Goal: Task Accomplishment & Management: Manage account settings

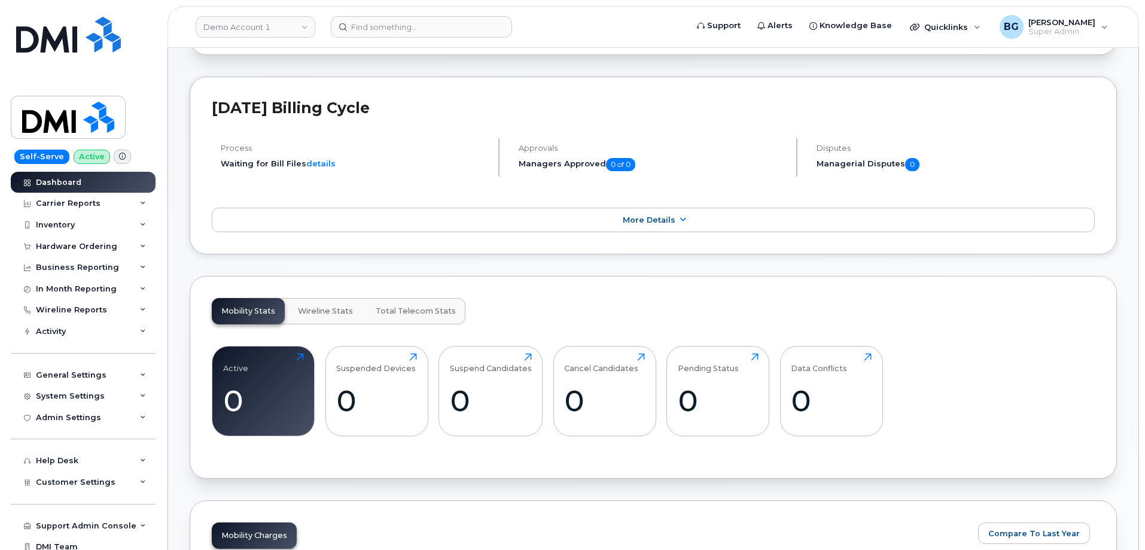
scroll to position [199, 0]
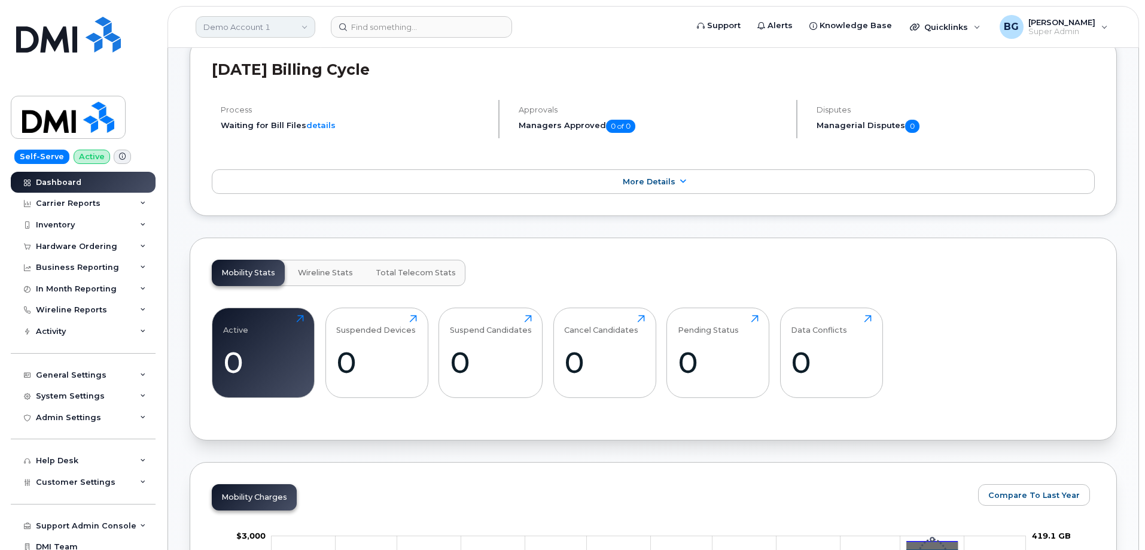
click at [260, 28] on link "Demo Account 1" at bounding box center [256, 27] width 120 height 22
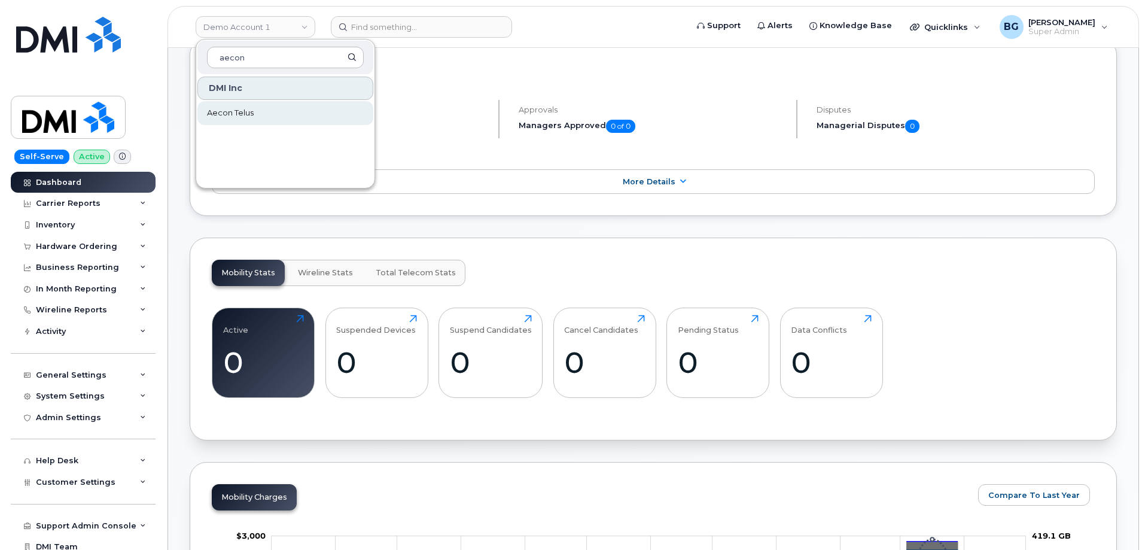
type input "aecon"
click at [222, 111] on span "Aecon Telus" at bounding box center [230, 113] width 47 height 12
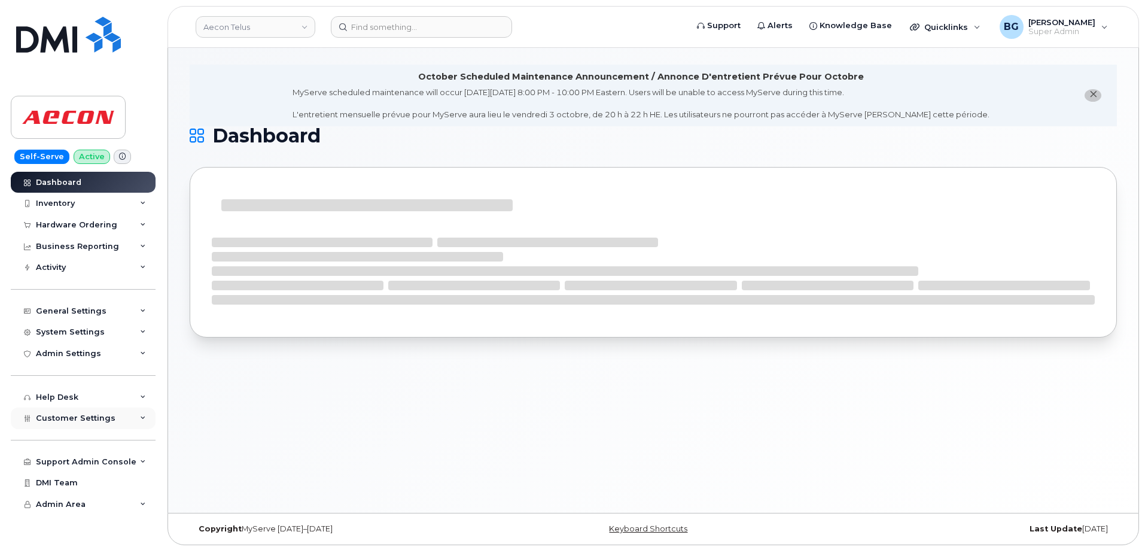
scroll to position [6, 0]
click at [141, 416] on icon at bounding box center [143, 418] width 6 height 6
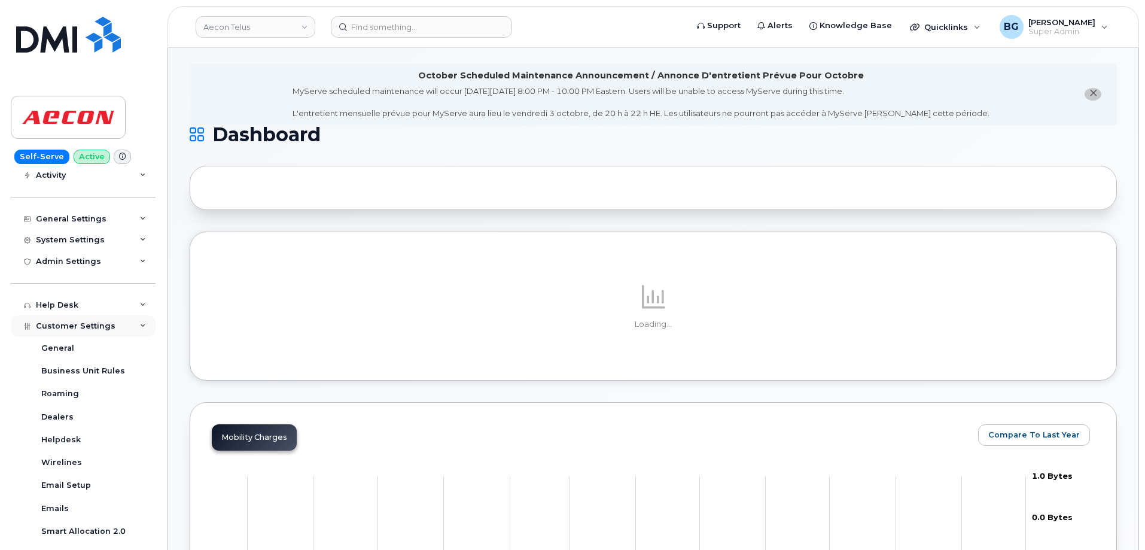
scroll to position [160, 0]
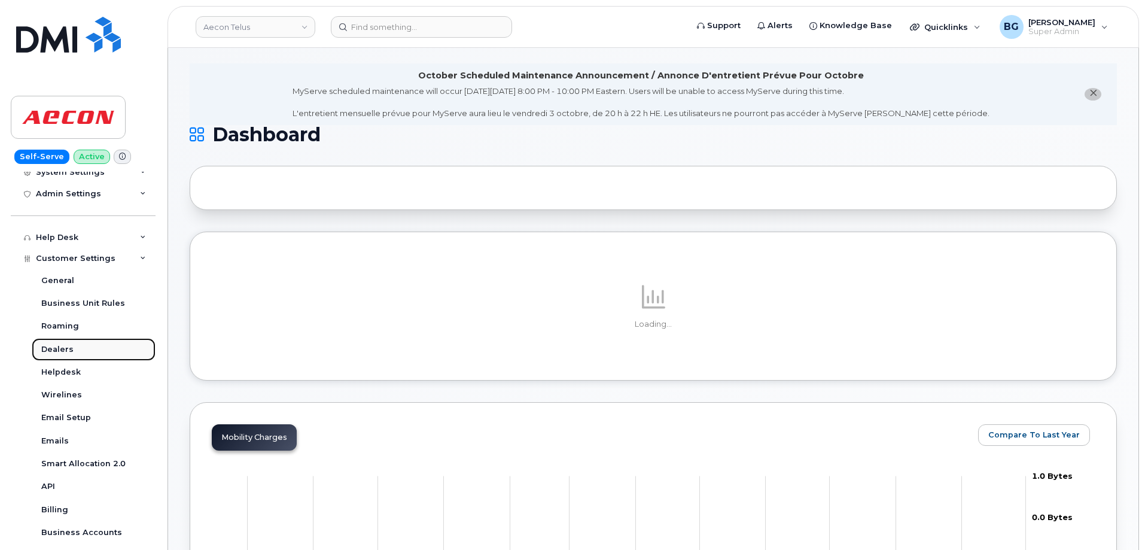
click at [57, 350] on div "Dealers" at bounding box center [57, 349] width 32 height 11
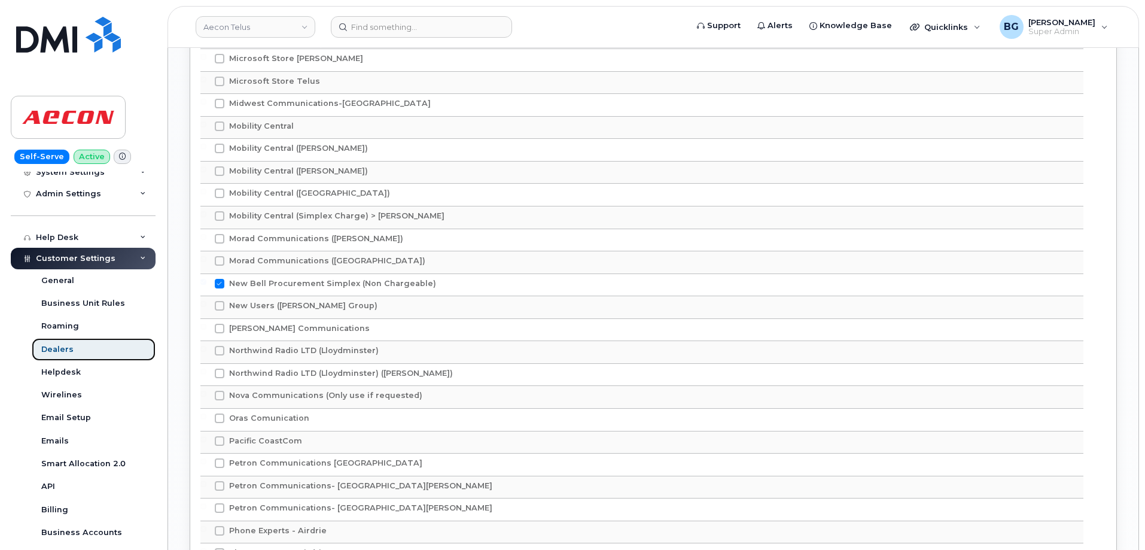
scroll to position [2392, 0]
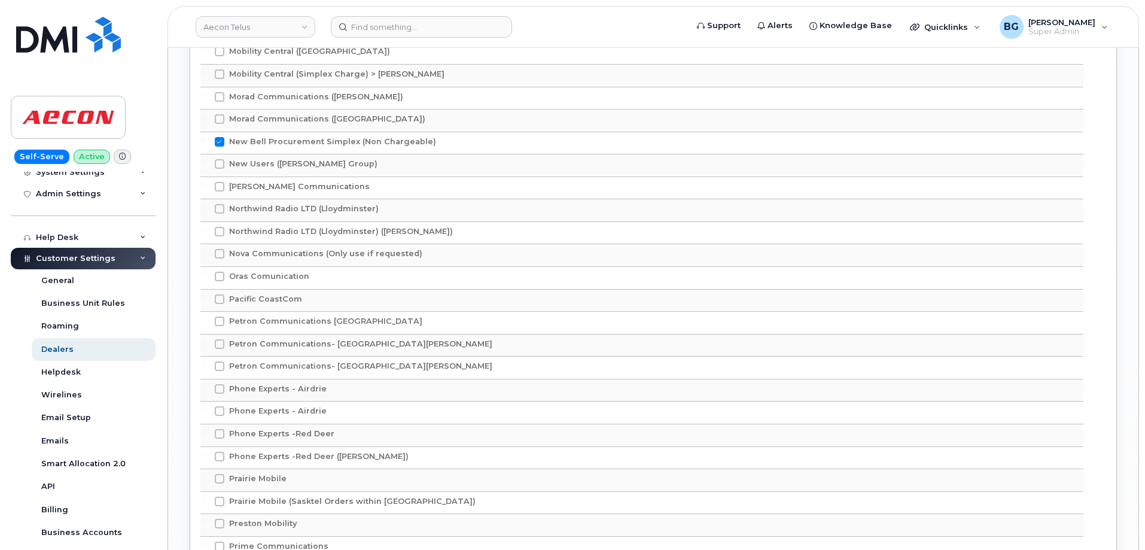
click at [215, 142] on span at bounding box center [220, 142] width 10 height 10
click at [206, 142] on input "New Bell Procurement Simplex (Non Chargeable)" at bounding box center [203, 140] width 6 height 6
checkbox input "false"
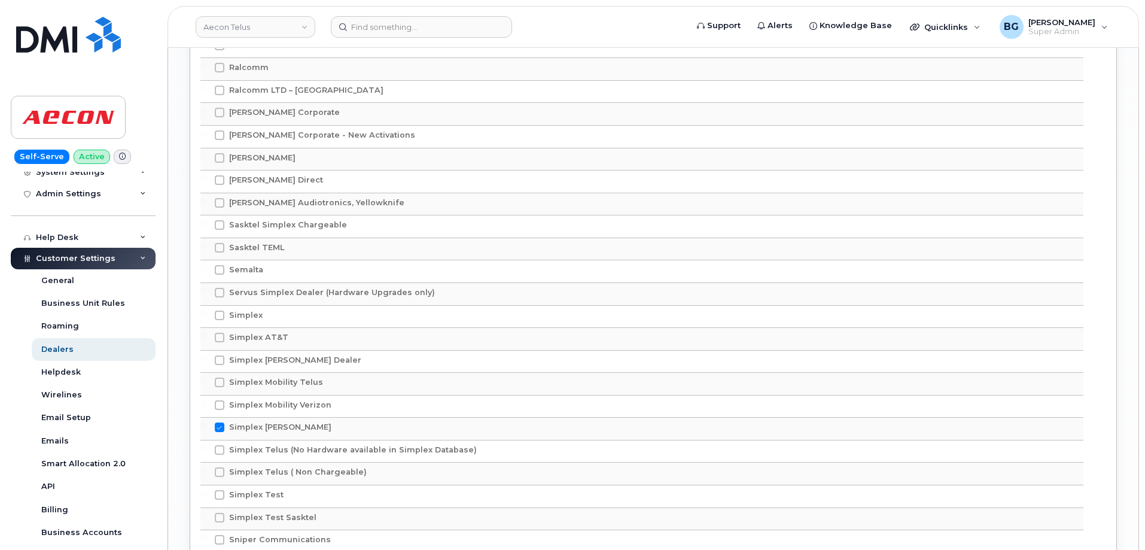
scroll to position [3030, 0]
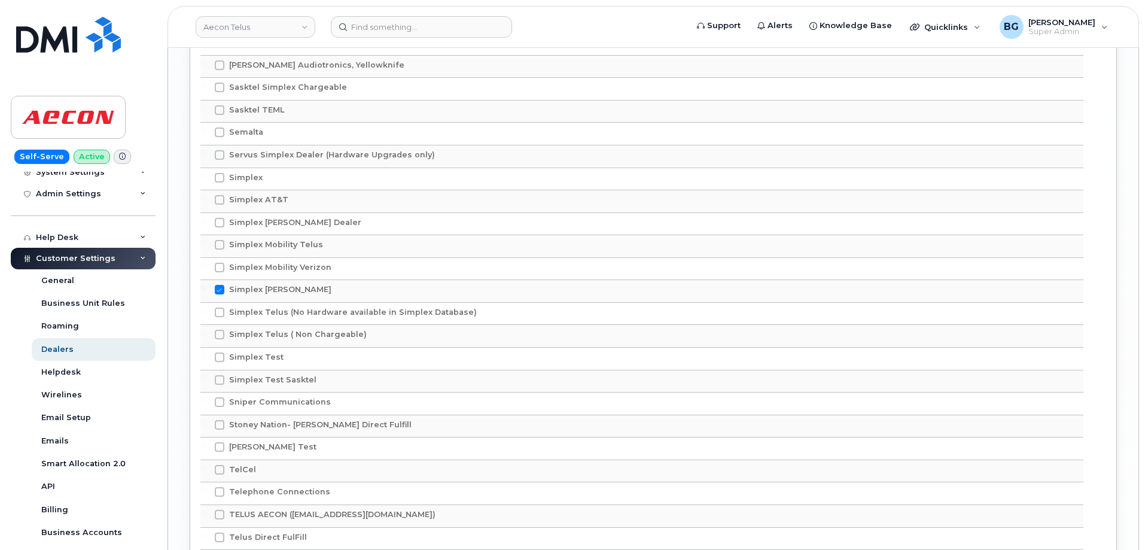
click at [222, 290] on span at bounding box center [220, 290] width 10 height 10
click at [206, 290] on input "Simplex [PERSON_NAME]" at bounding box center [203, 288] width 6 height 6
checkbox input "false"
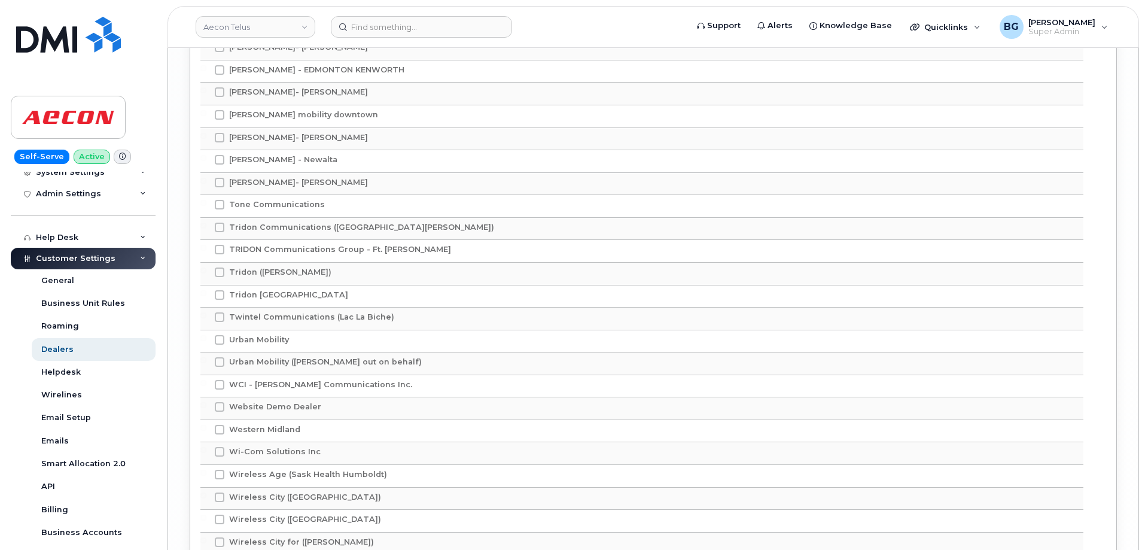
scroll to position [3908, 0]
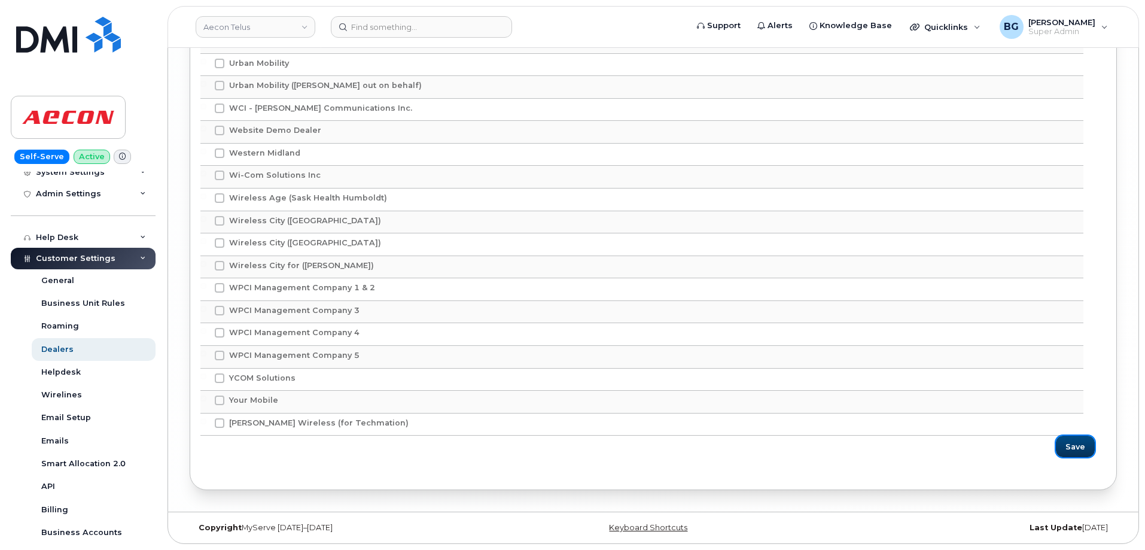
click at [1070, 448] on span "Save" at bounding box center [1075, 446] width 20 height 11
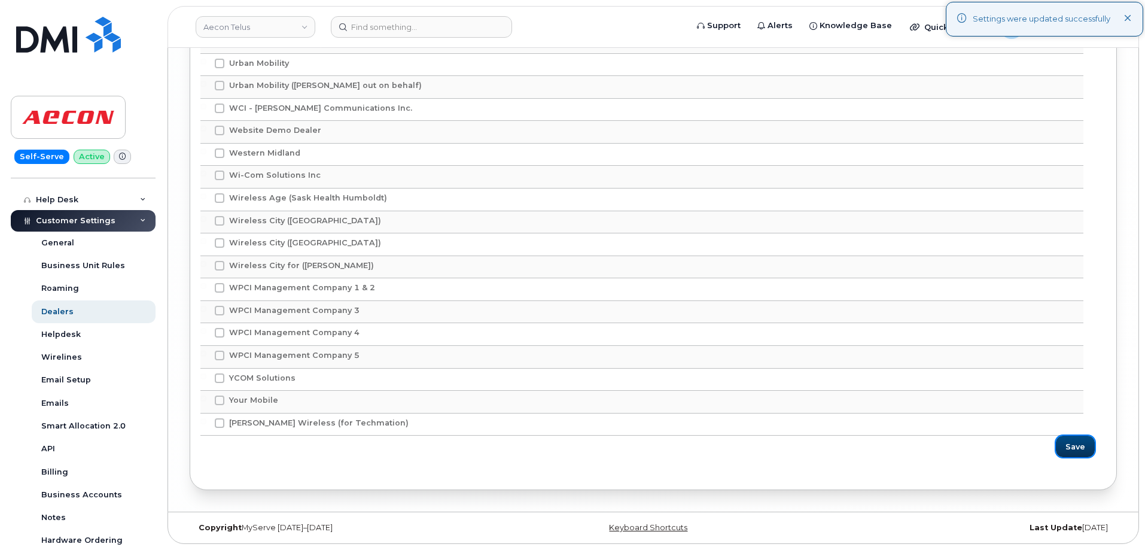
scroll to position [308, 0]
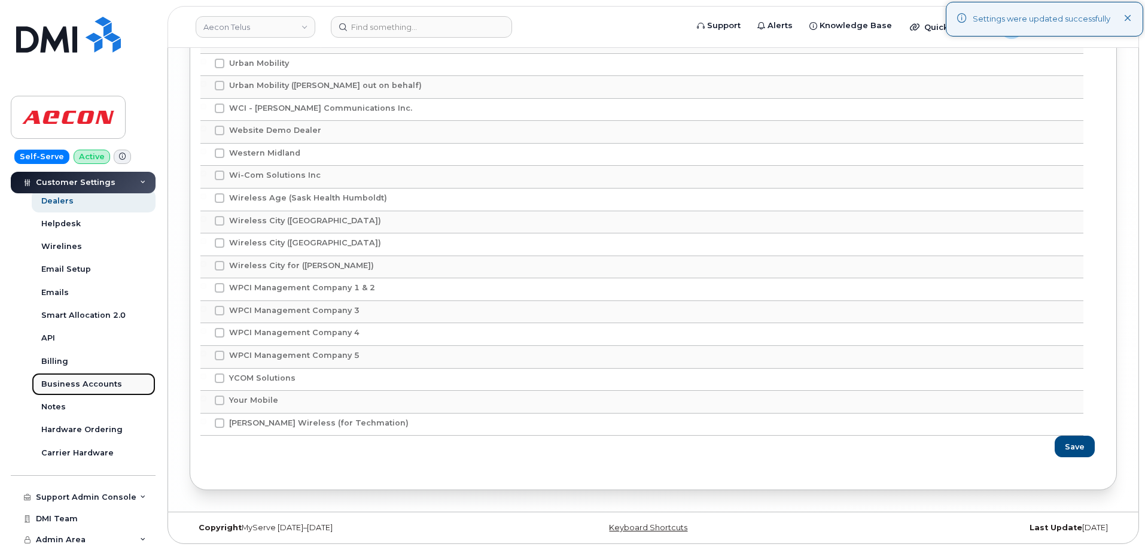
click at [66, 382] on div "Business Accounts" at bounding box center [81, 384] width 81 height 11
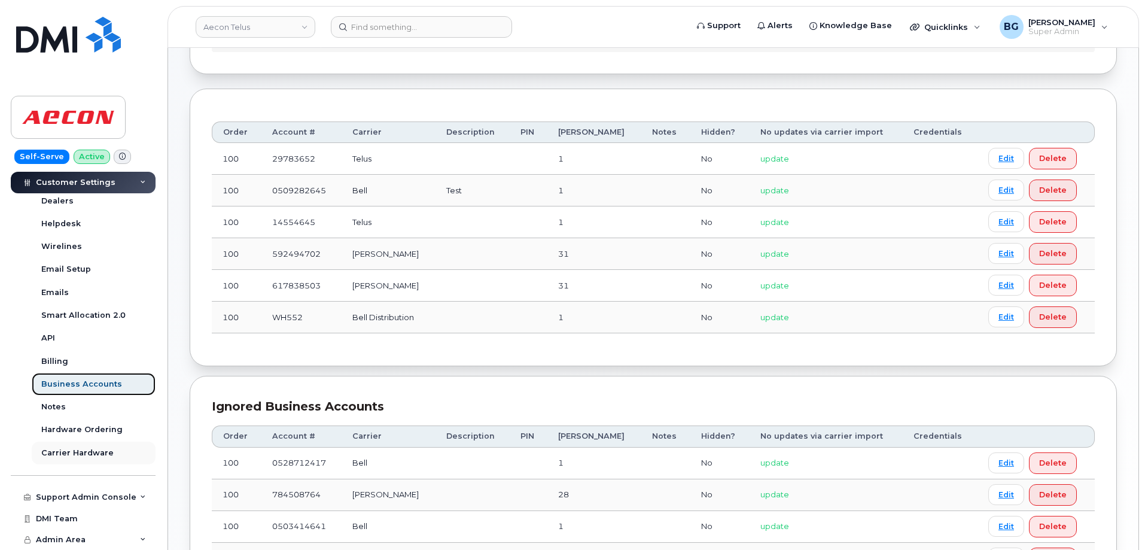
scroll to position [160, 0]
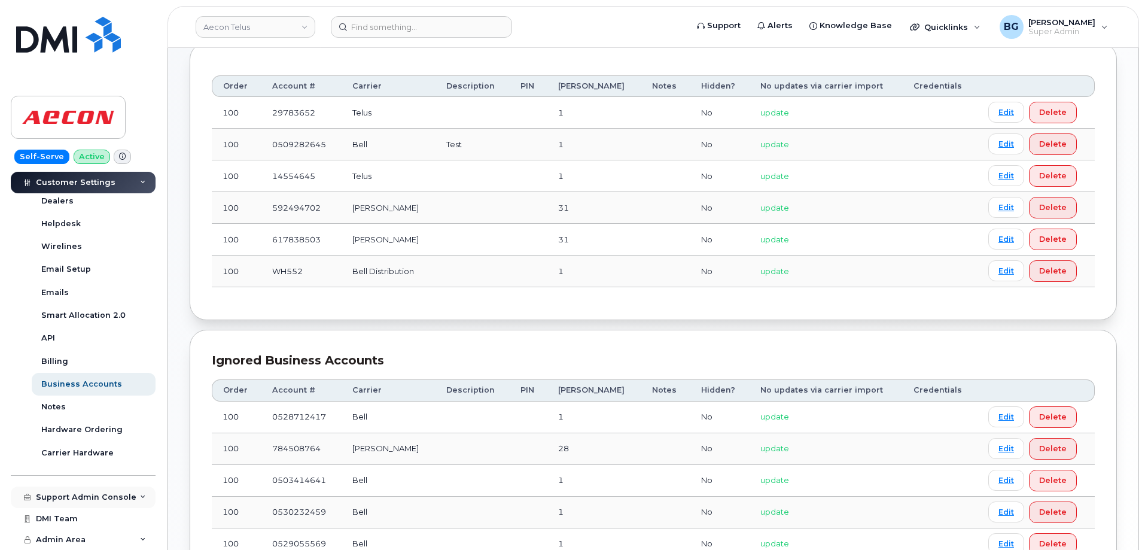
click at [99, 494] on div "Support Admin Console" at bounding box center [86, 497] width 100 height 10
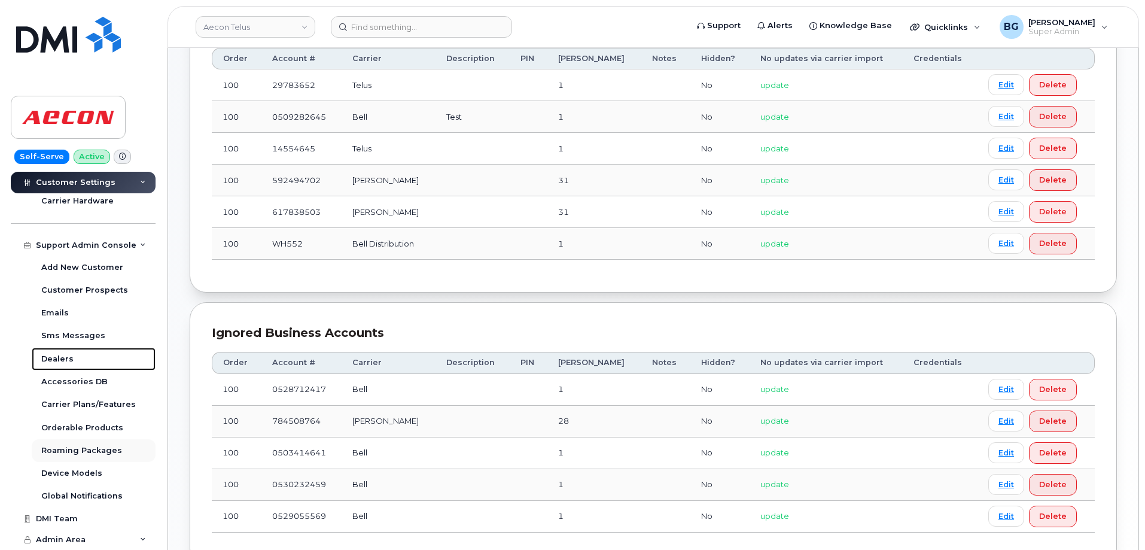
scroll to position [239, 0]
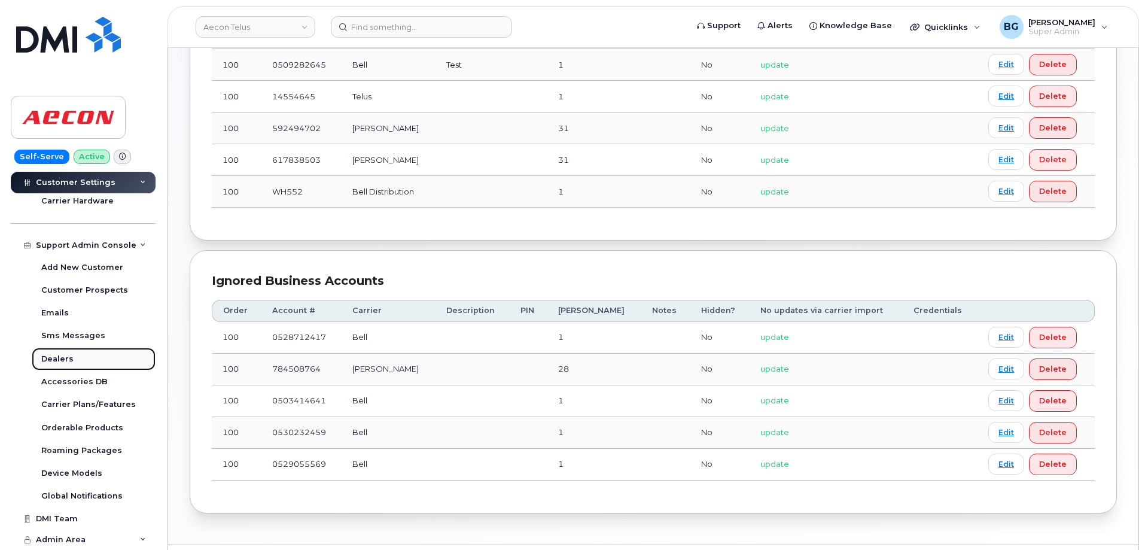
click at [55, 356] on div "Dealers" at bounding box center [57, 358] width 32 height 11
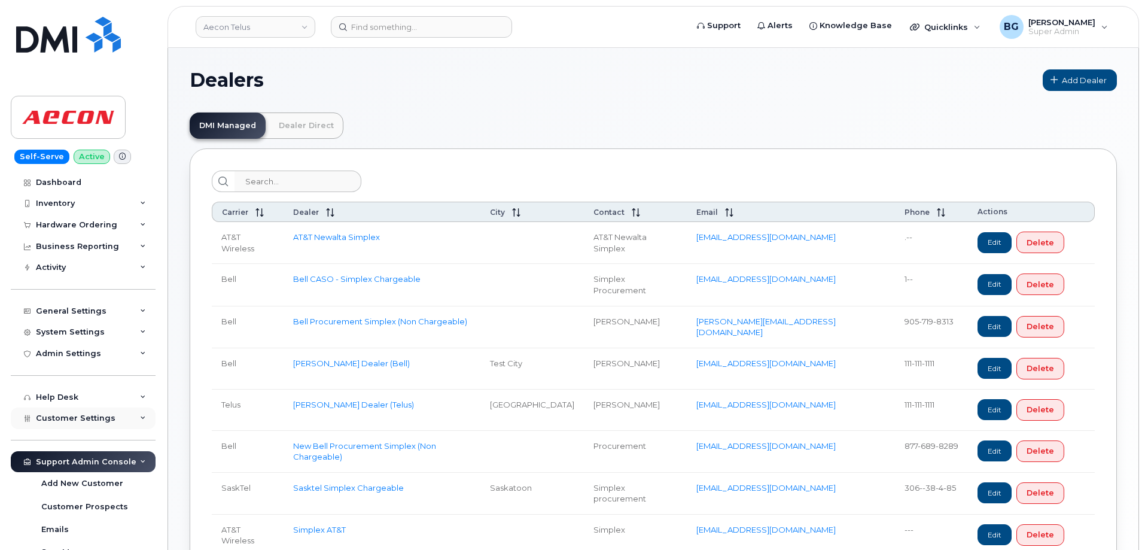
click at [75, 417] on span "Customer Settings" at bounding box center [76, 417] width 80 height 9
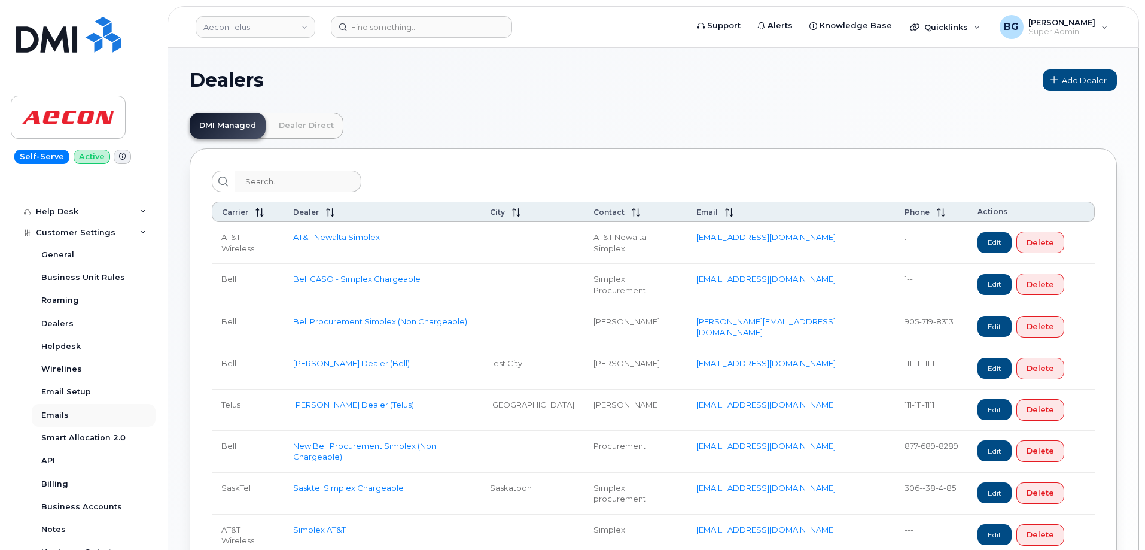
scroll to position [199, 0]
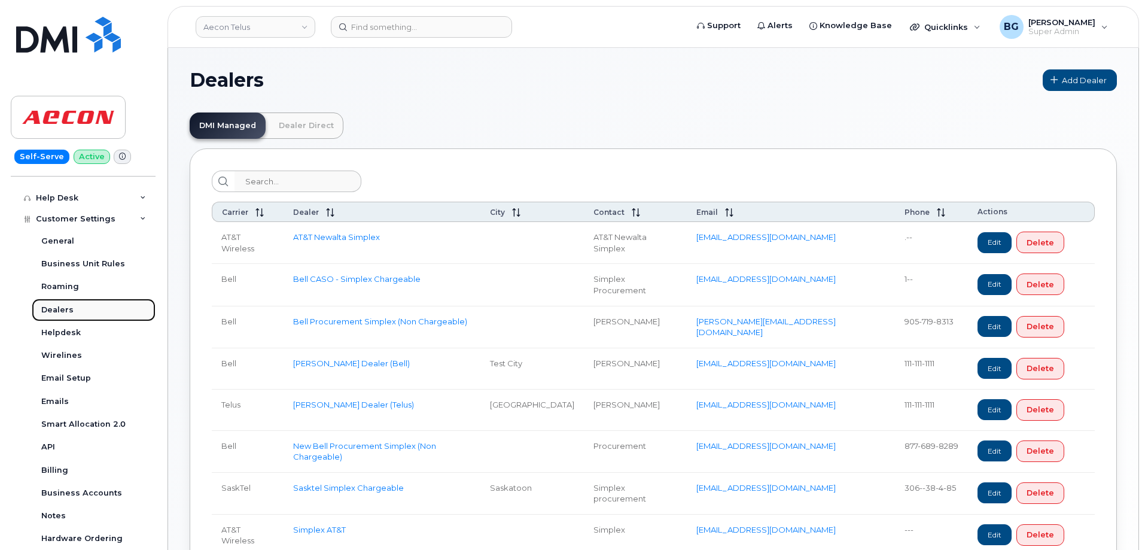
click at [60, 306] on div "Dealers" at bounding box center [57, 309] width 32 height 11
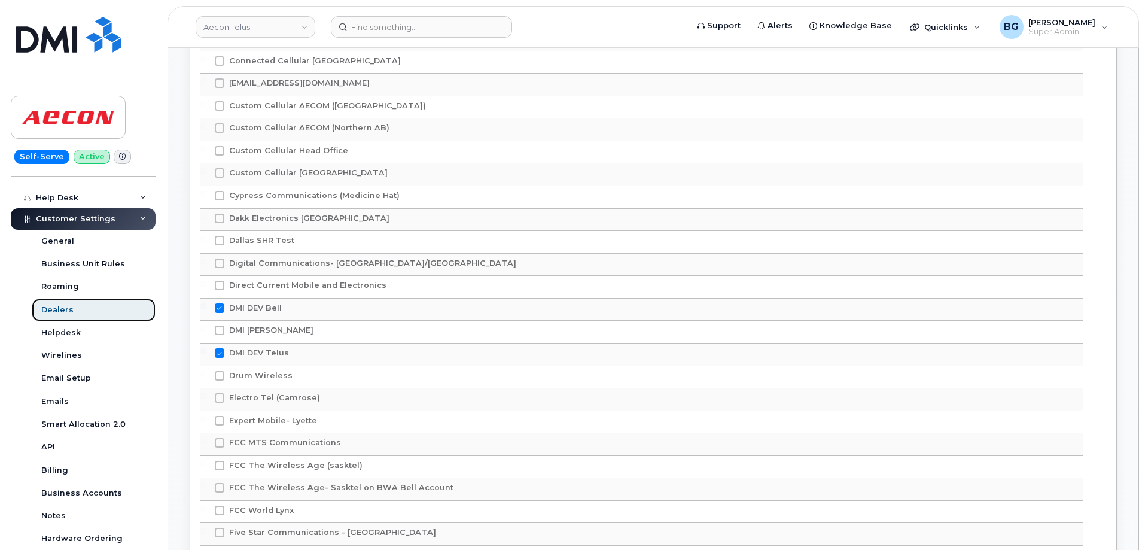
scroll to position [1036, 0]
click at [225, 329] on label "DMI [PERSON_NAME]" at bounding box center [264, 329] width 99 height 10
click at [206, 329] on input "DMI [PERSON_NAME]" at bounding box center [203, 327] width 6 height 6
checkbox input "true"
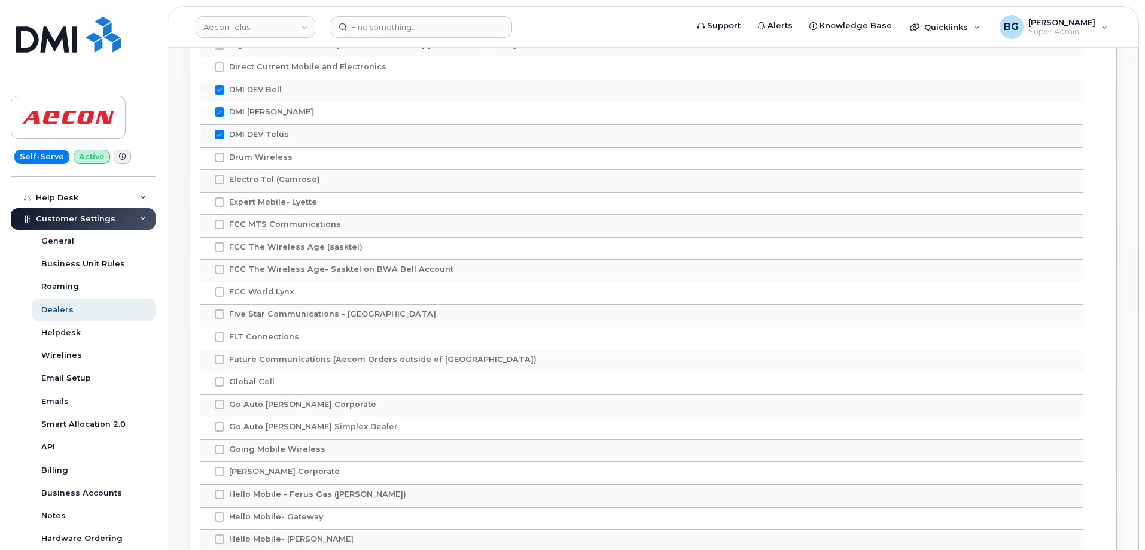
scroll to position [4173, 0]
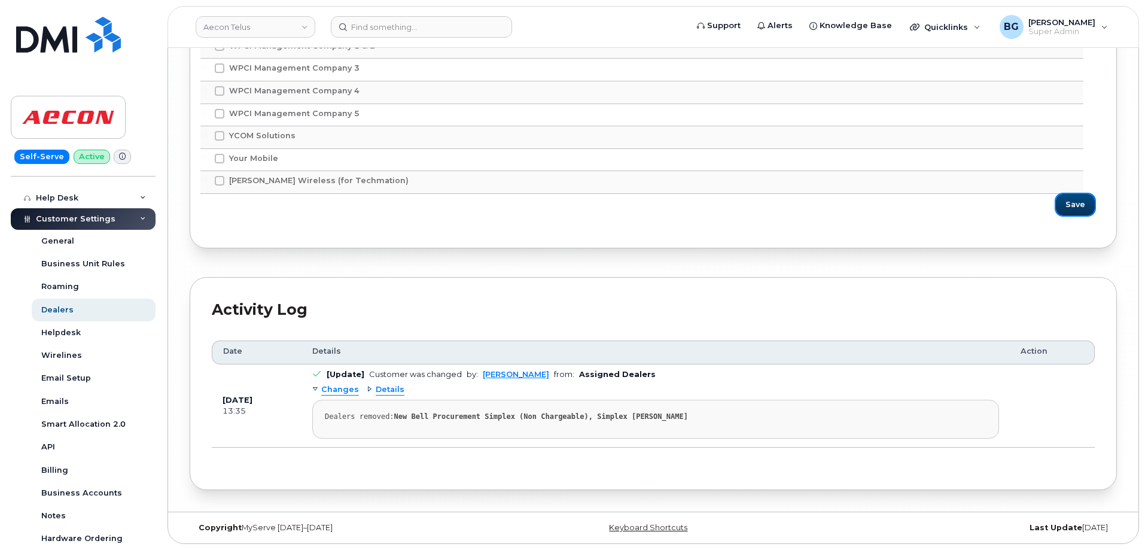
click at [1090, 203] on button "Save" at bounding box center [1075, 205] width 39 height 22
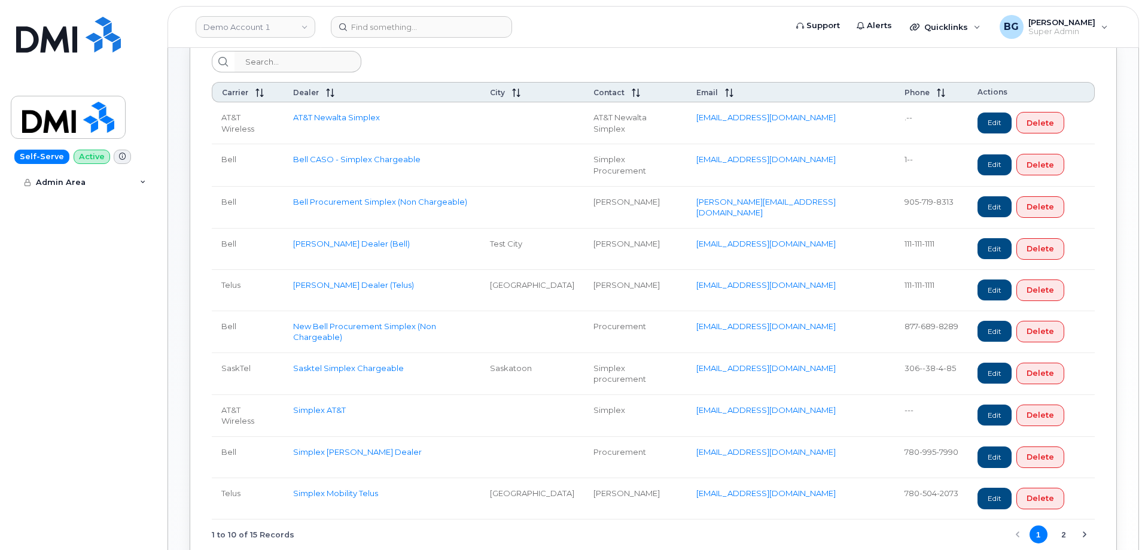
scroll to position [118, 0]
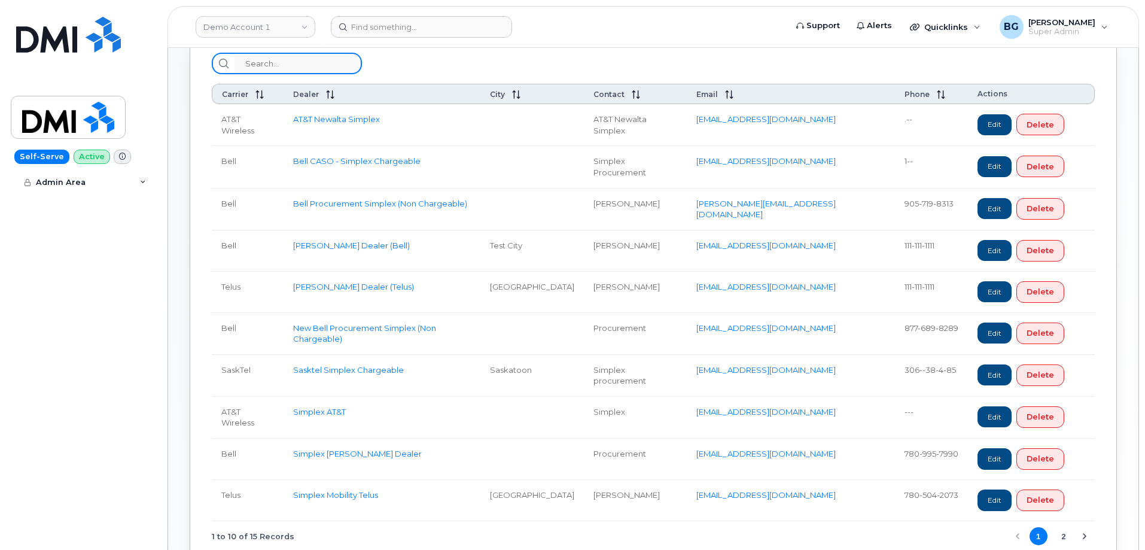
click at [288, 68] on input "search" at bounding box center [297, 64] width 127 height 22
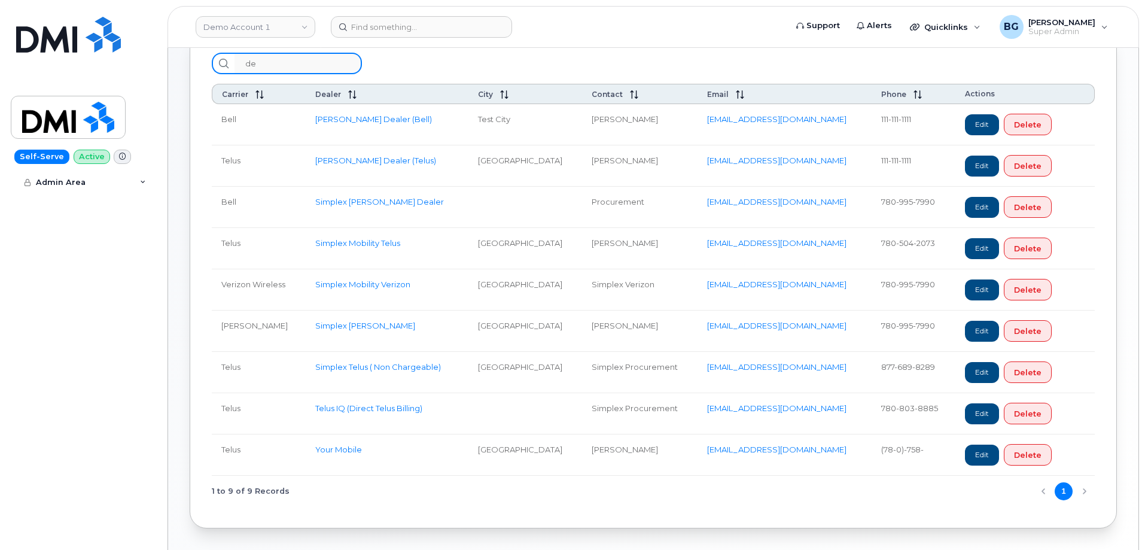
scroll to position [6, 0]
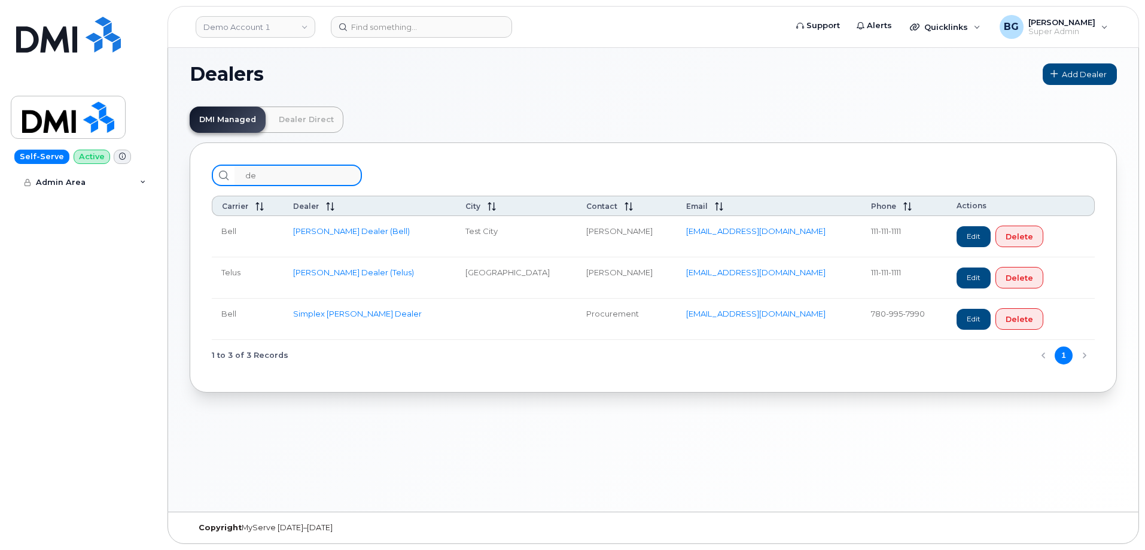
type input "d"
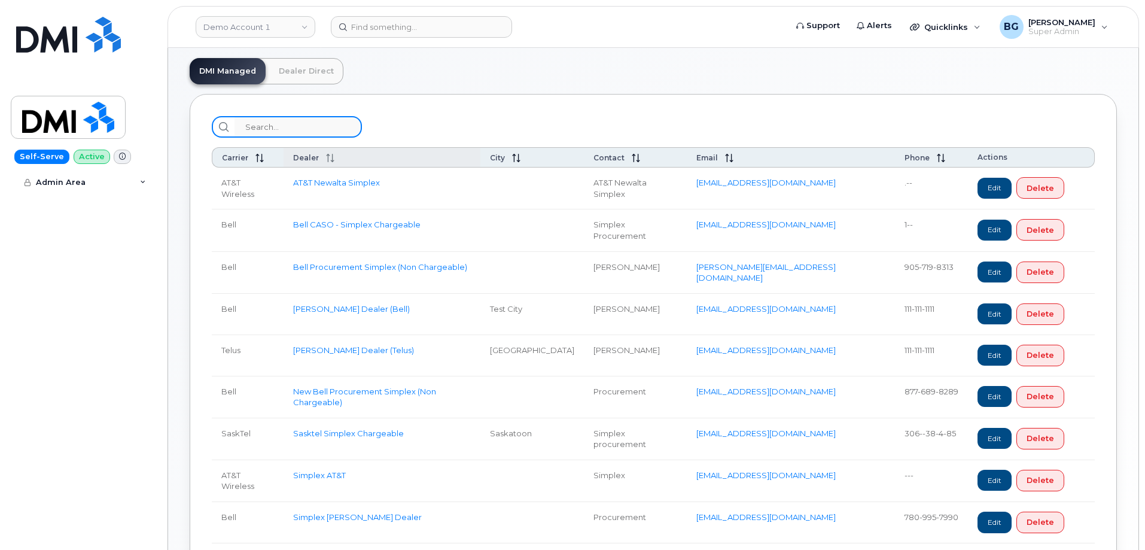
scroll to position [0, 0]
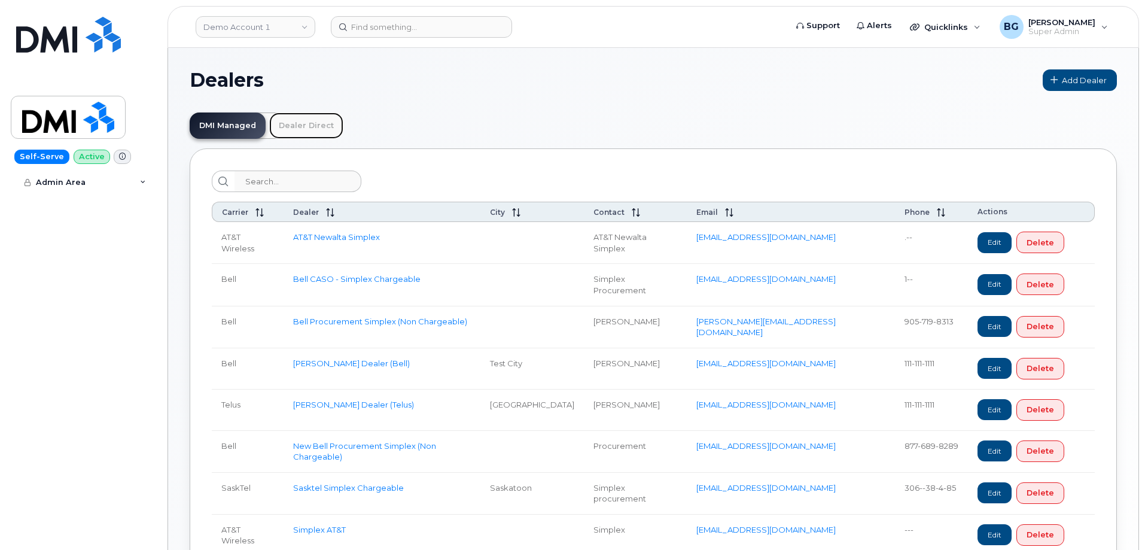
click at [299, 127] on link "Dealer Direct" at bounding box center [306, 125] width 74 height 26
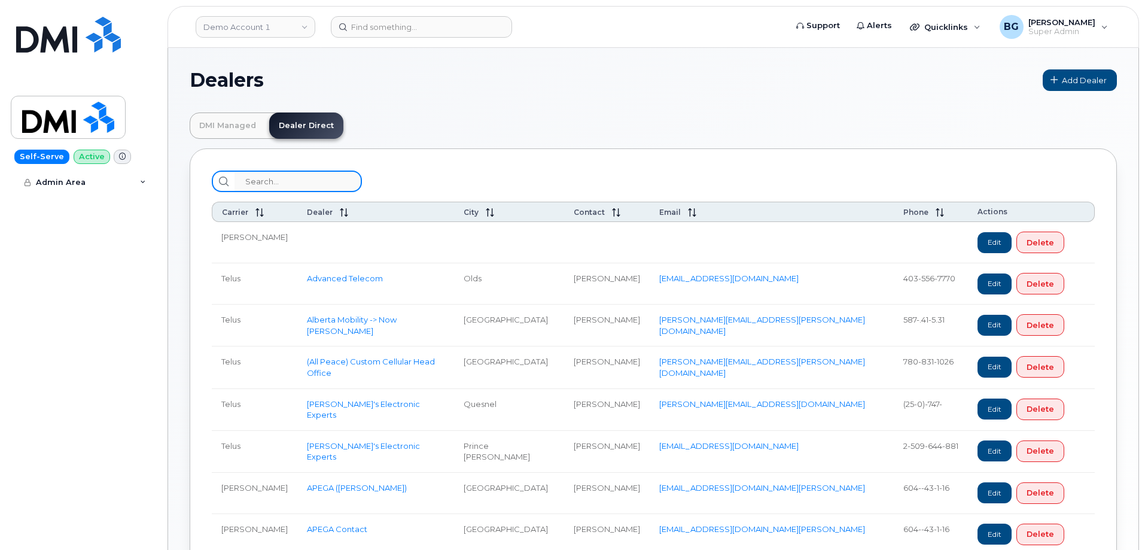
click at [296, 181] on input "search" at bounding box center [297, 181] width 127 height 22
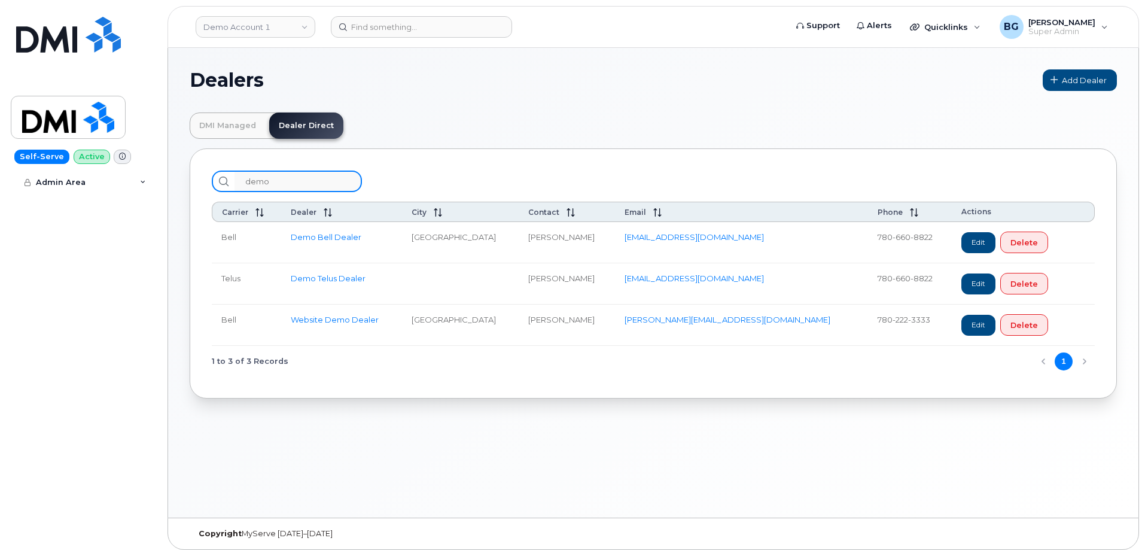
type input "demo"
click at [1077, 78] on span "Add Dealer" at bounding box center [1084, 80] width 45 height 11
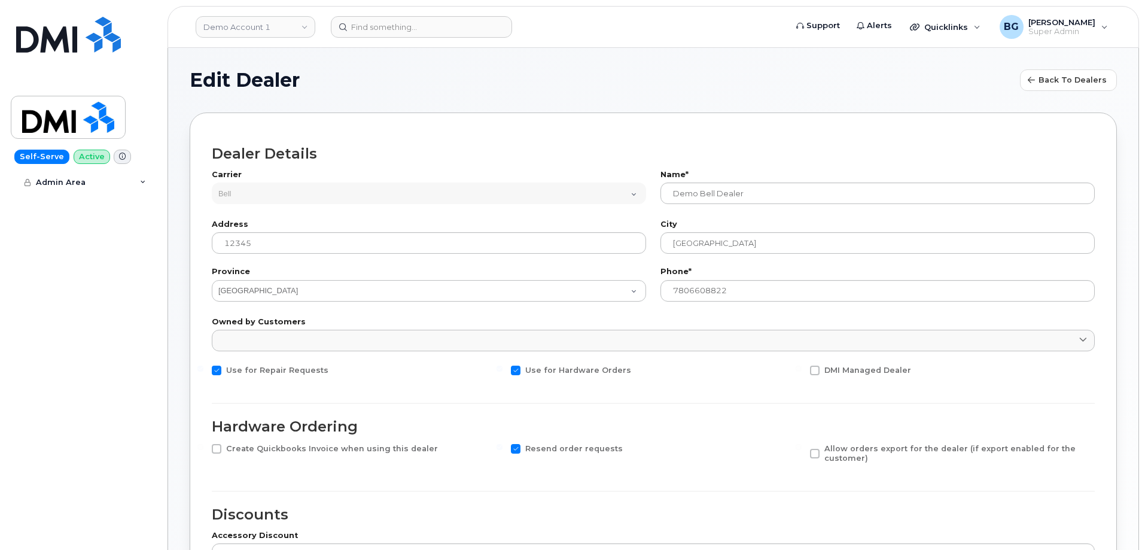
select select "1"
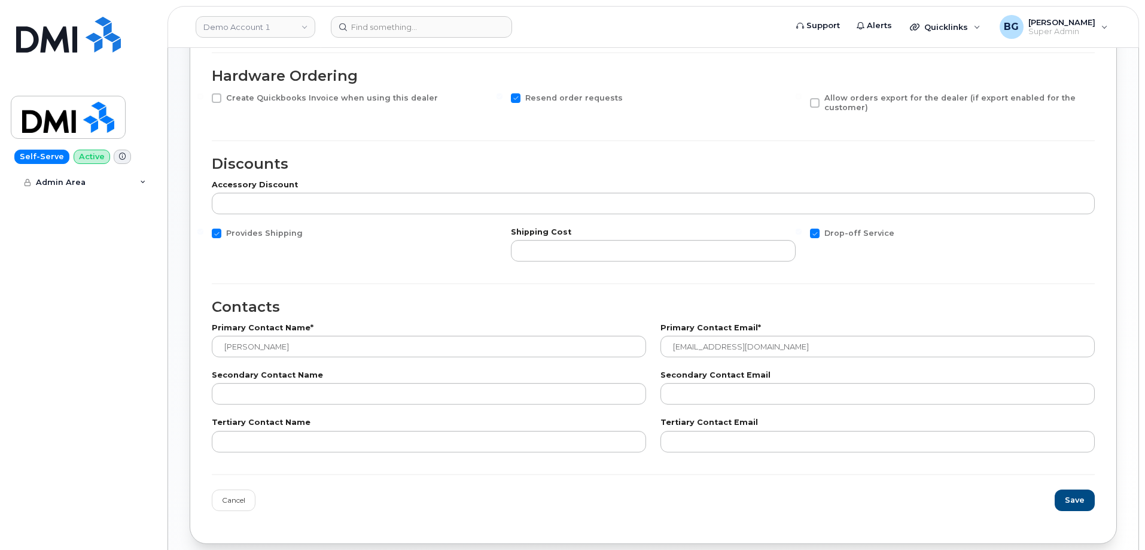
scroll to position [359, 0]
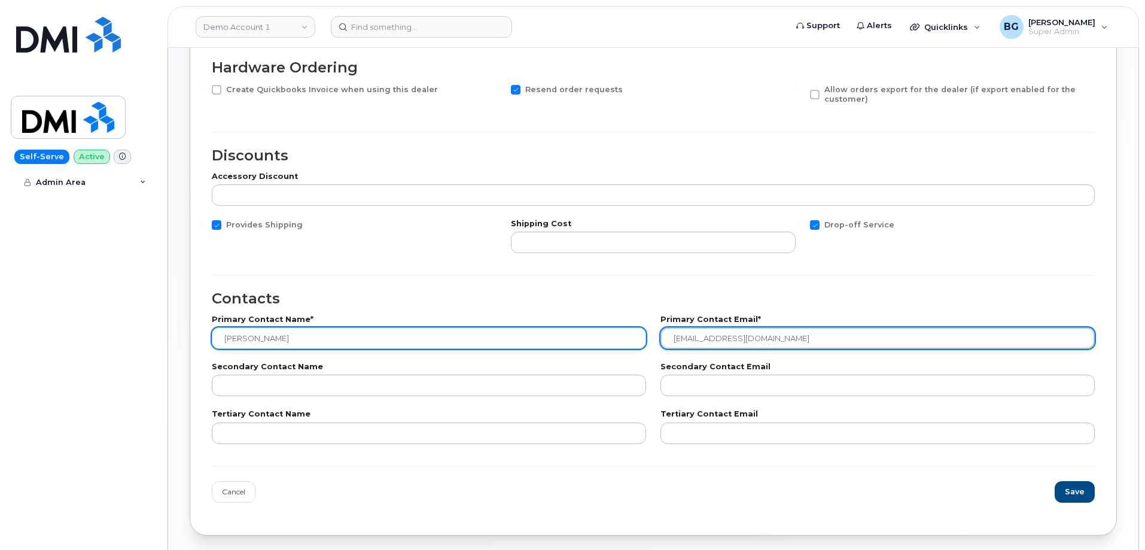
drag, startPoint x: 661, startPoint y: 338, endPoint x: 549, endPoint y: 338, distance: 111.8
click at [549, 338] on div "Primary Contact Name* [GEOGRAPHIC_DATA][PERSON_NAME] Primary Contact Email* [EM…" at bounding box center [653, 332] width 897 height 47
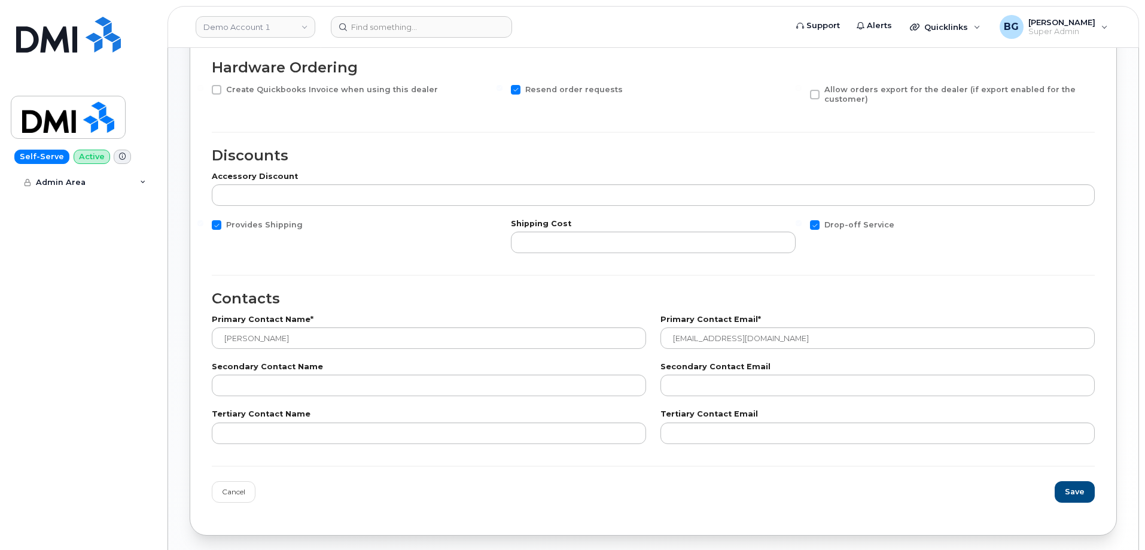
drag, startPoint x: 224, startPoint y: 0, endPoint x: 848, endPoint y: 136, distance: 638.5
click at [848, 136] on form "Dealer Details Carrier AT&T Wireline Bell Distribution Tbaytel ThinkTel Interna…" at bounding box center [653, 144] width 883 height 737
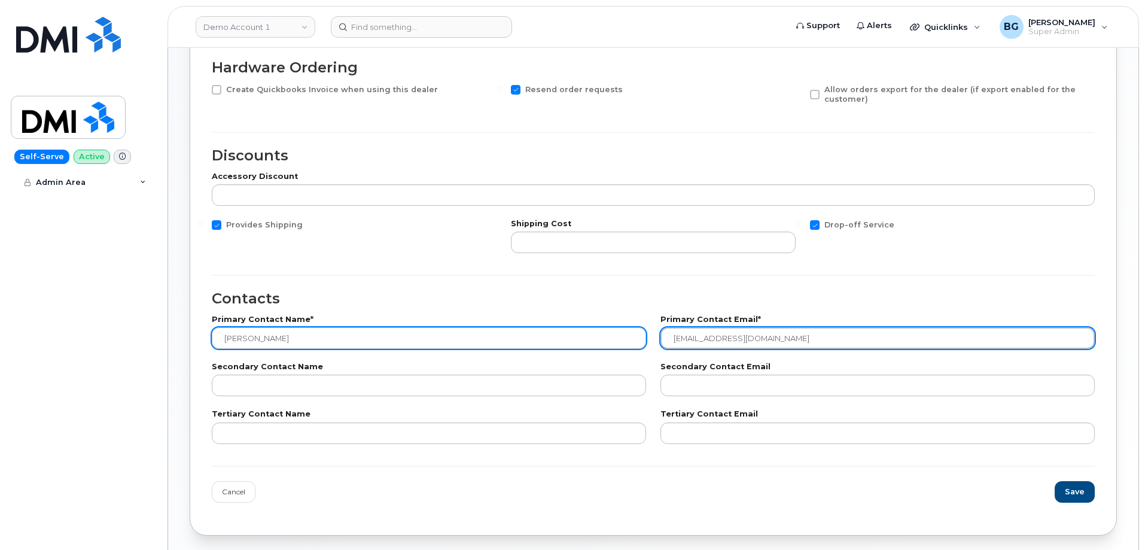
drag, startPoint x: 783, startPoint y: 338, endPoint x: 632, endPoint y: 333, distance: 151.4
click at [658, 333] on div "Primary Contact Email* dmclennan@simplexmobility.com" at bounding box center [877, 332] width 449 height 47
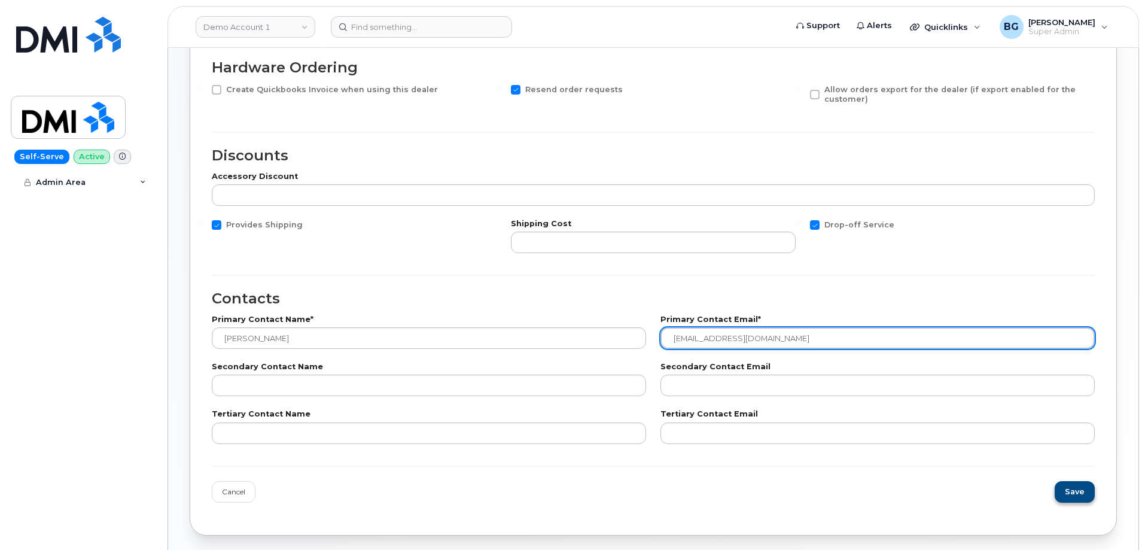
type input "dmidev@service-now.com"
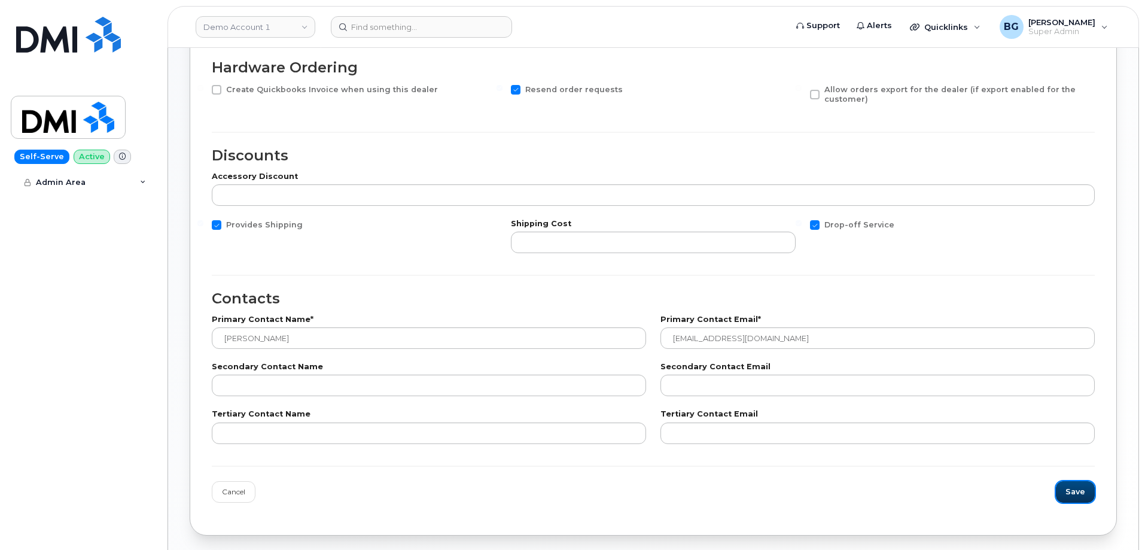
click at [1078, 490] on span "Save" at bounding box center [1075, 491] width 20 height 11
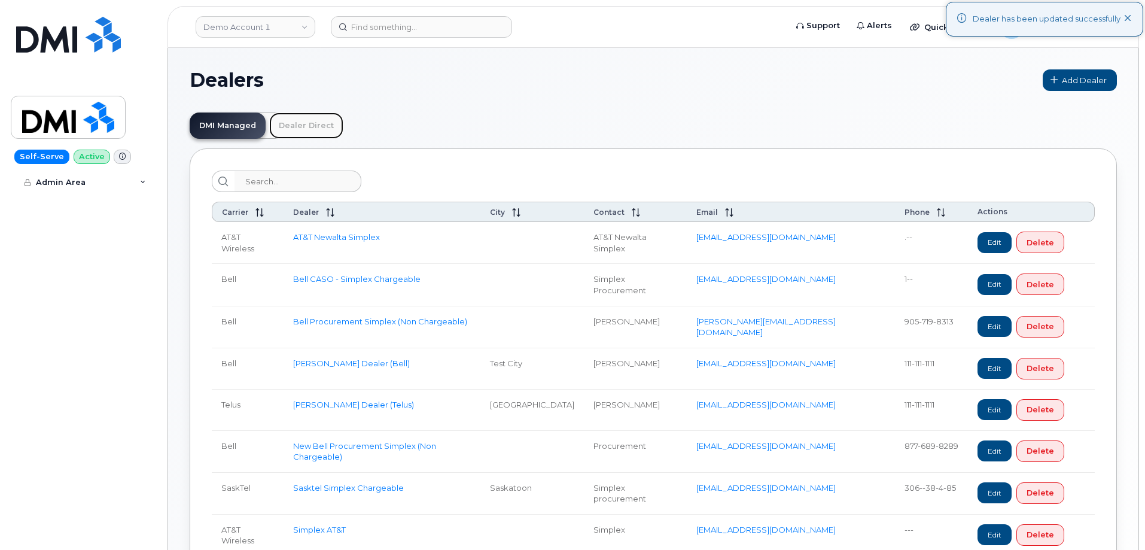
click at [294, 125] on link "Dealer Direct" at bounding box center [306, 125] width 74 height 26
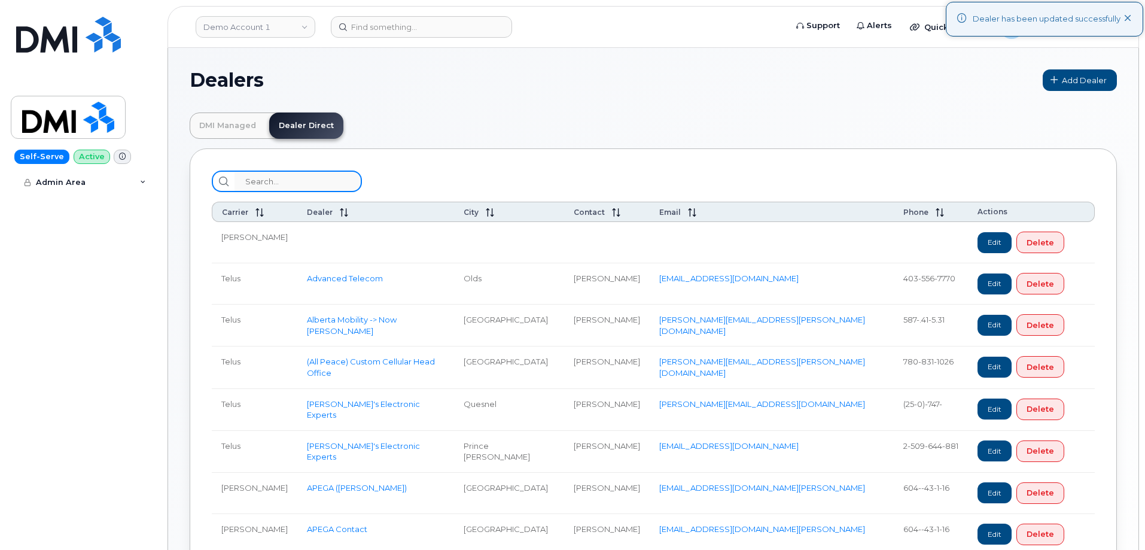
click at [300, 185] on input "search" at bounding box center [297, 181] width 127 height 22
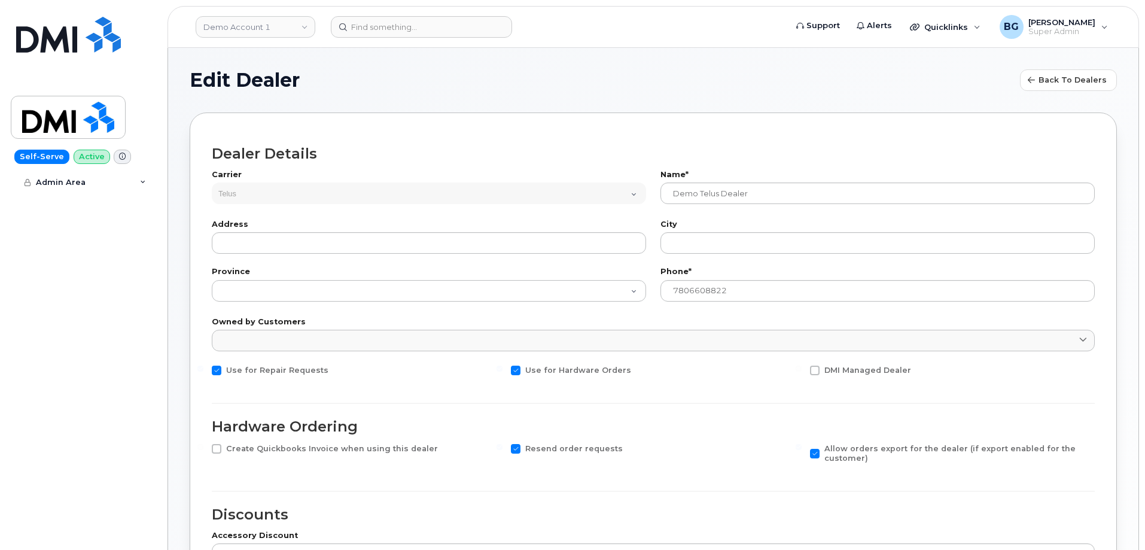
select select "2"
select select
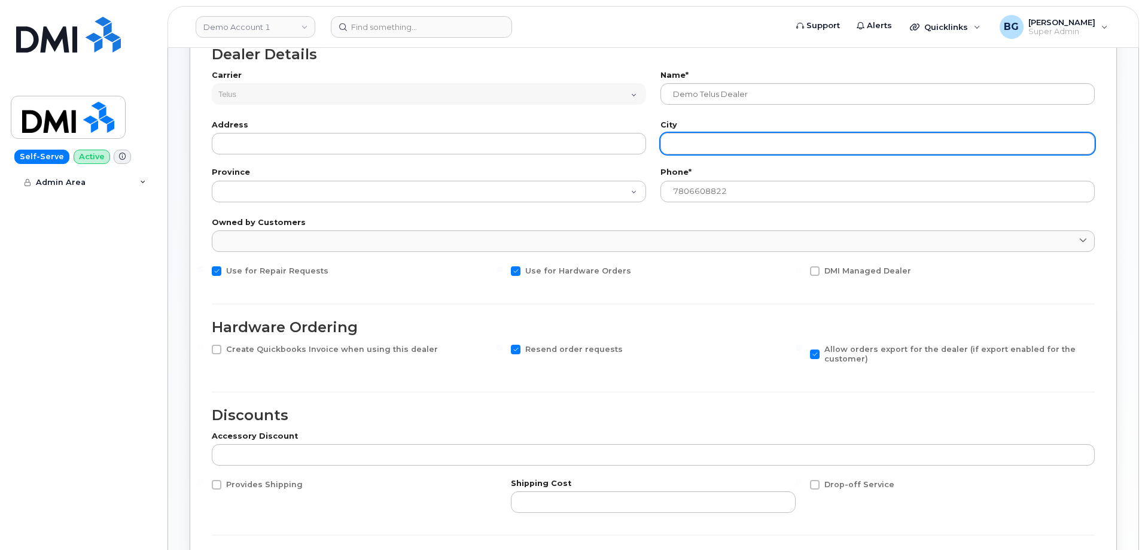
scroll to position [120, 0]
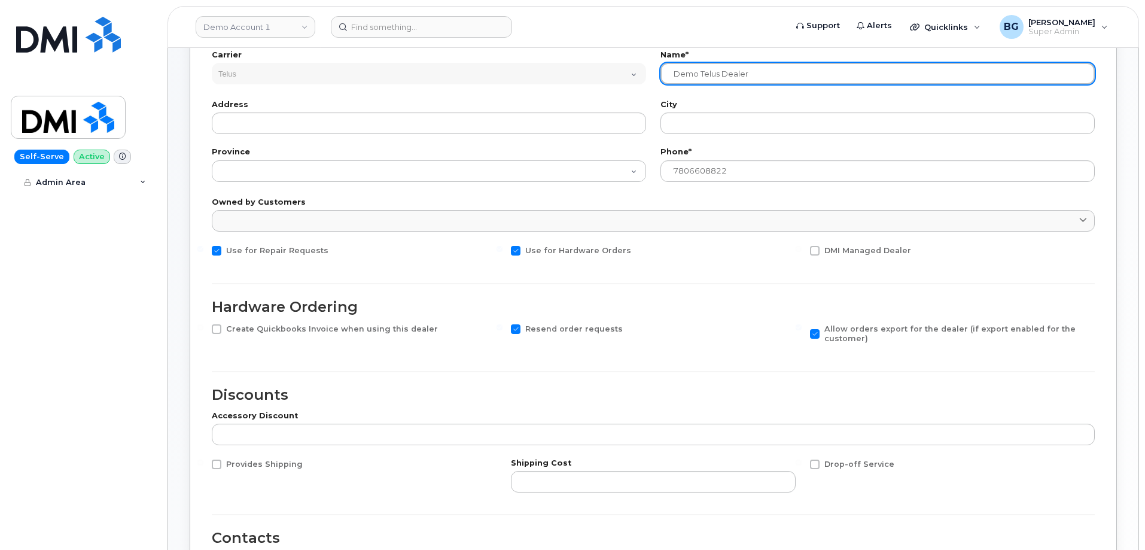
drag, startPoint x: 697, startPoint y: 74, endPoint x: 649, endPoint y: 80, distance: 47.6
click at [649, 78] on div "Carrier AT&T Wireline Bell Distribution Tbaytel ThinkTel International ABA Answ…" at bounding box center [653, 69] width 897 height 50
click at [764, 74] on input "DMI DEV Telus Dealer" at bounding box center [877, 74] width 434 height 22
type input "DMI DEV Telus"
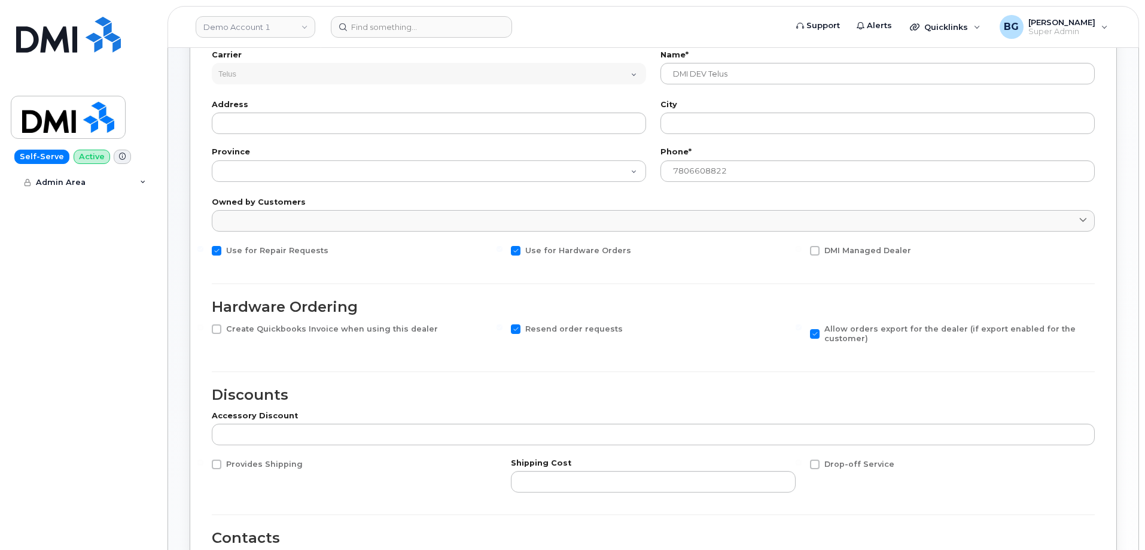
click at [516, 329] on span at bounding box center [516, 329] width 10 height 10
click at [502, 329] on input "Resend order requests" at bounding box center [499, 327] width 6 height 6
checkbox input "false"
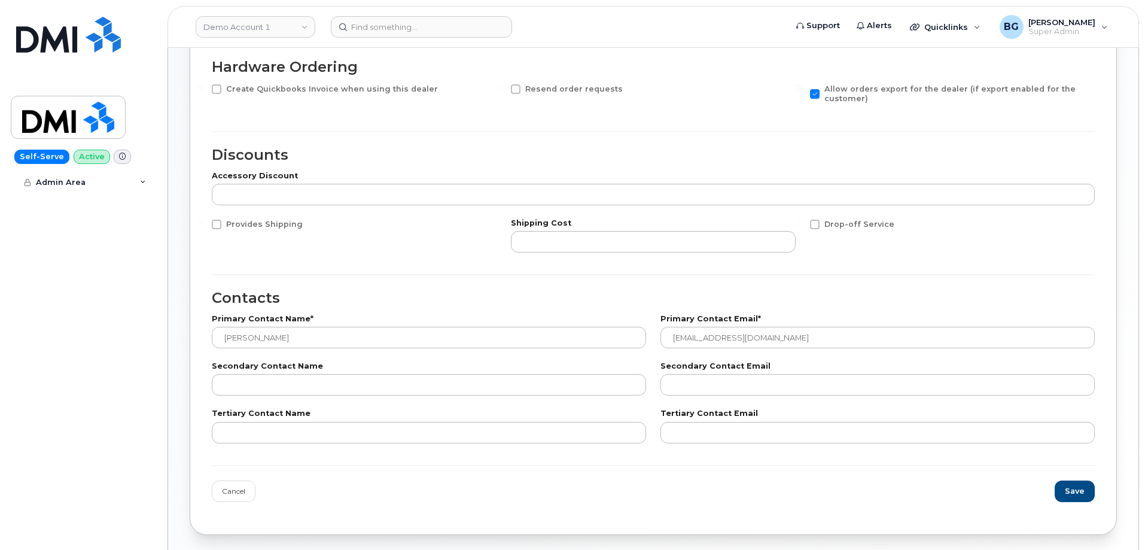
scroll to position [404, 0]
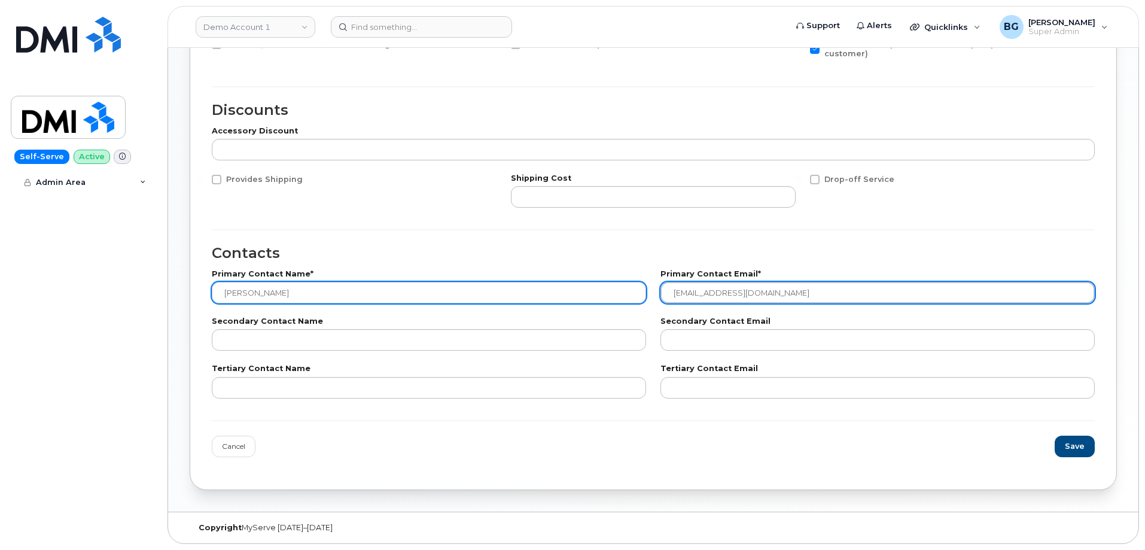
drag, startPoint x: 814, startPoint y: 294, endPoint x: 585, endPoint y: 302, distance: 229.2
click at [585, 302] on div "Primary Contact Name* Dallas McLennan Primary Contact Email* dmclennan@simplexm…" at bounding box center [653, 286] width 897 height 47
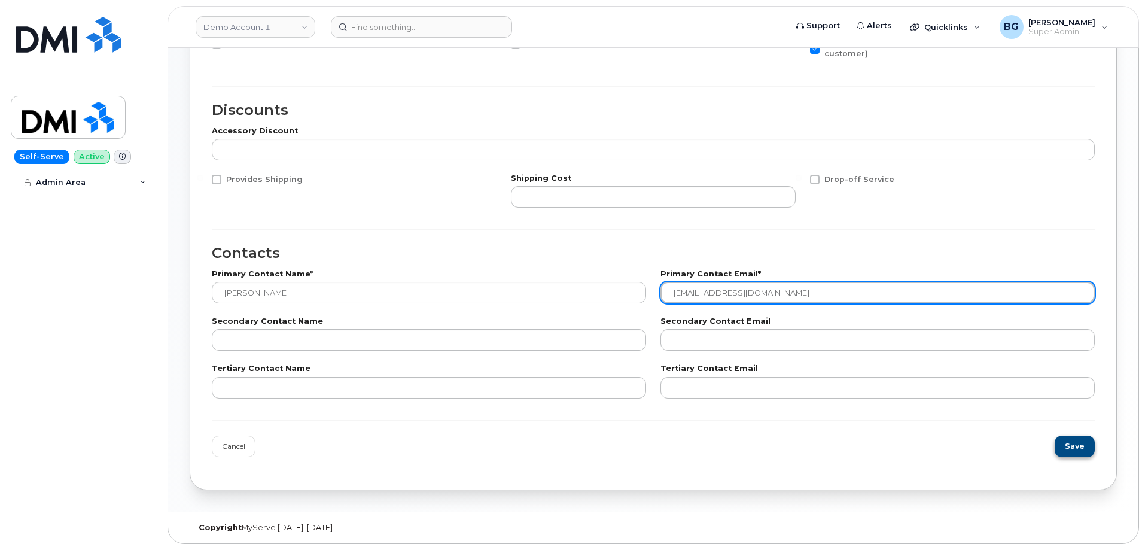
type input "[EMAIL_ADDRESS][DOMAIN_NAME]"
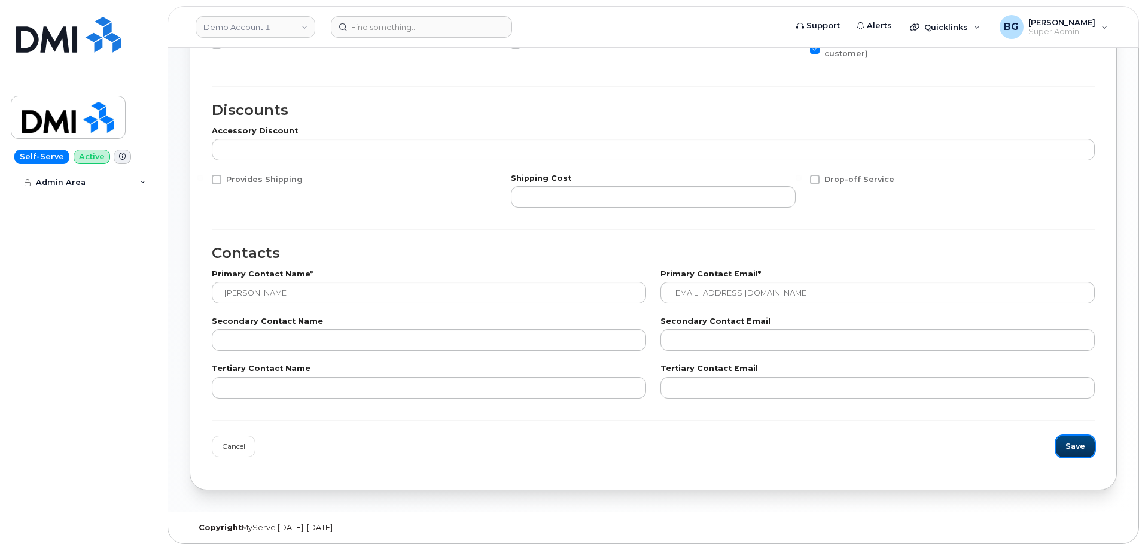
click at [1084, 447] on button "Save" at bounding box center [1075, 446] width 39 height 22
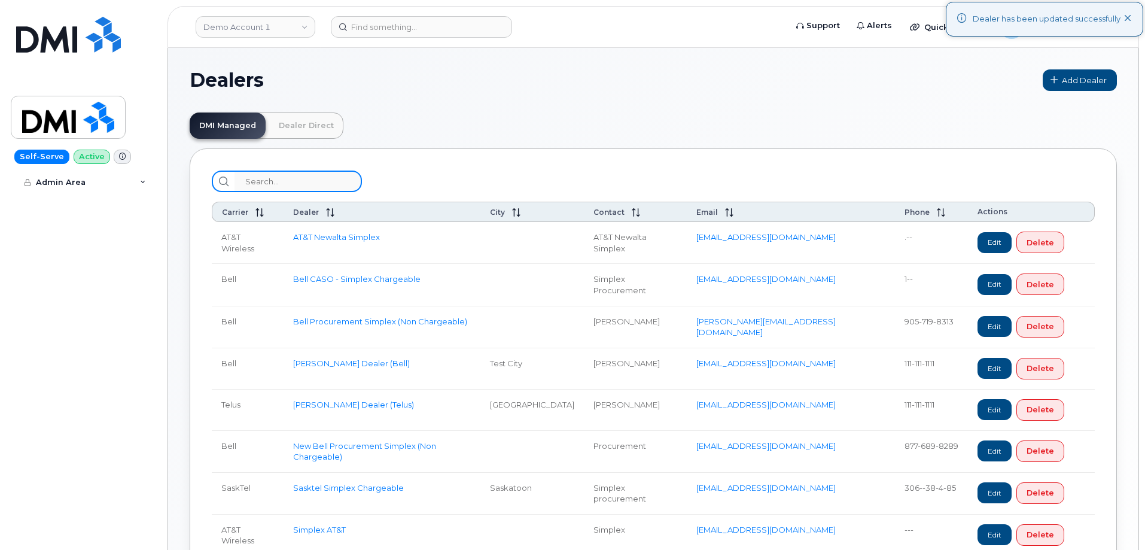
click at [290, 185] on input "search" at bounding box center [297, 181] width 127 height 22
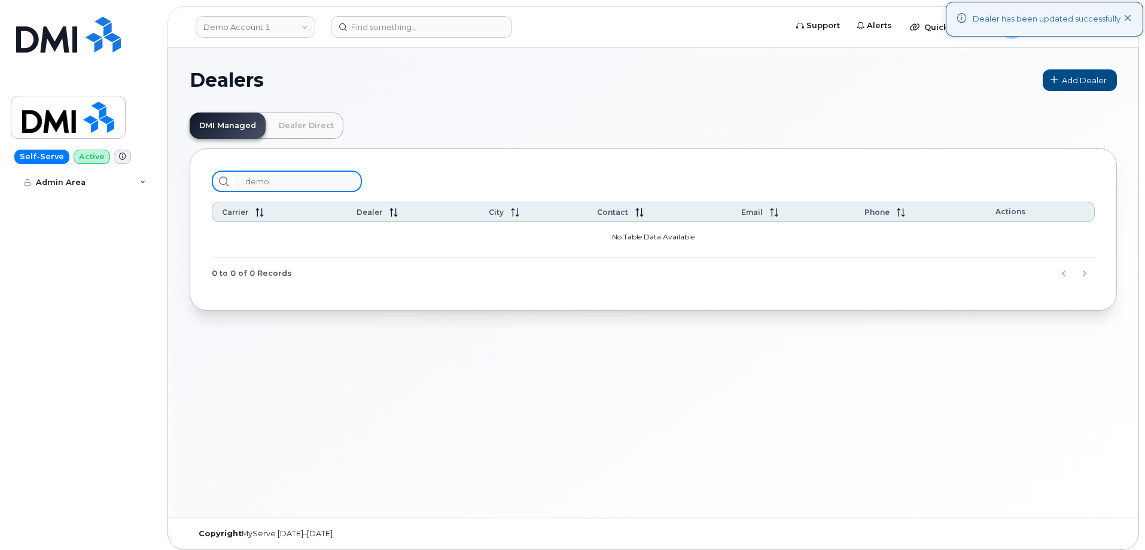
type input "demo"
click at [308, 124] on link "Dealer Direct" at bounding box center [306, 125] width 74 height 26
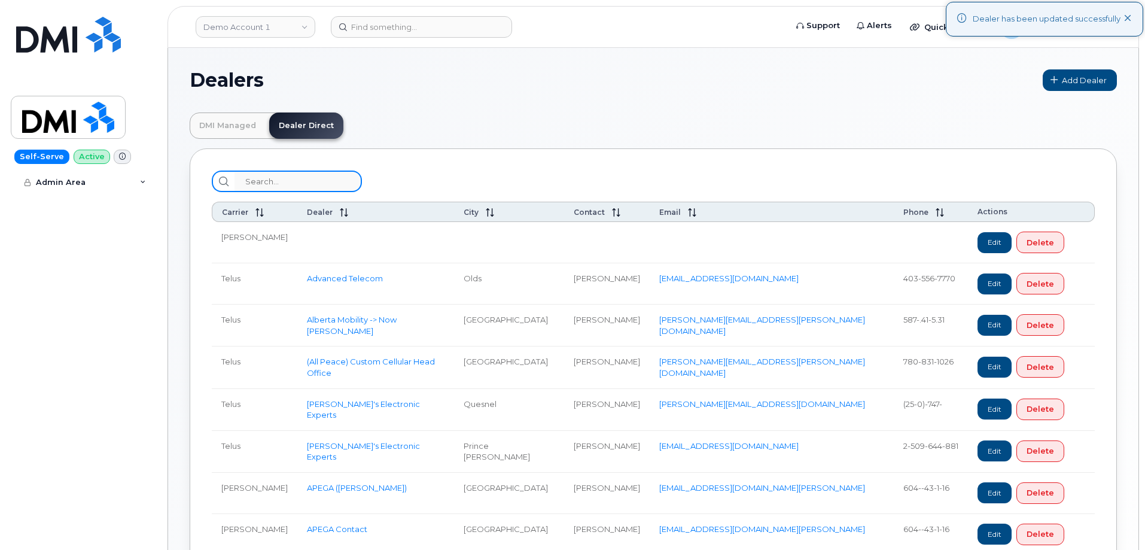
click at [310, 185] on input "search" at bounding box center [297, 181] width 127 height 22
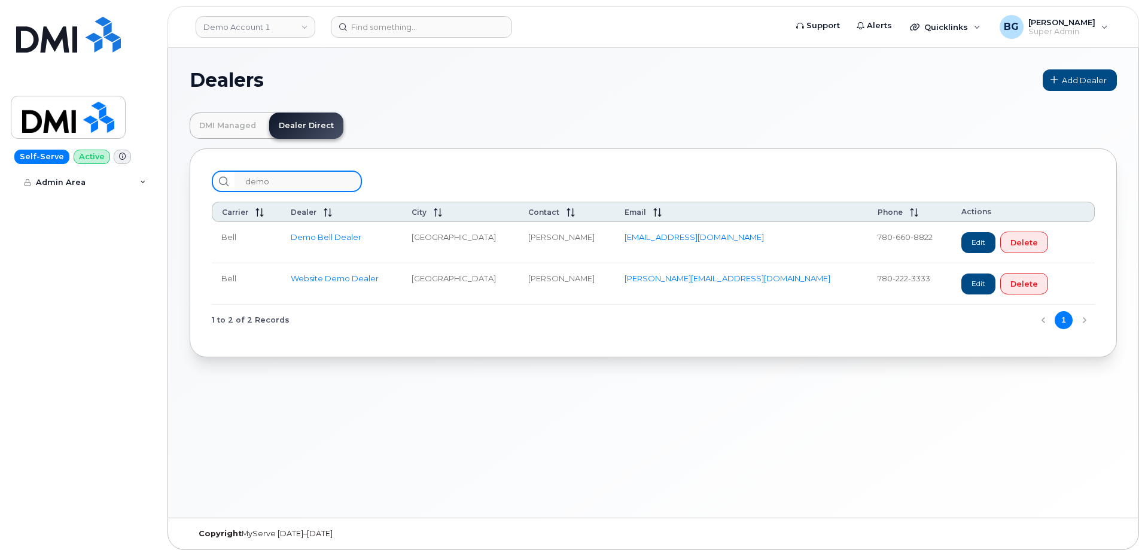
type input "demo"
click at [961, 240] on link "Edit" at bounding box center [978, 242] width 34 height 21
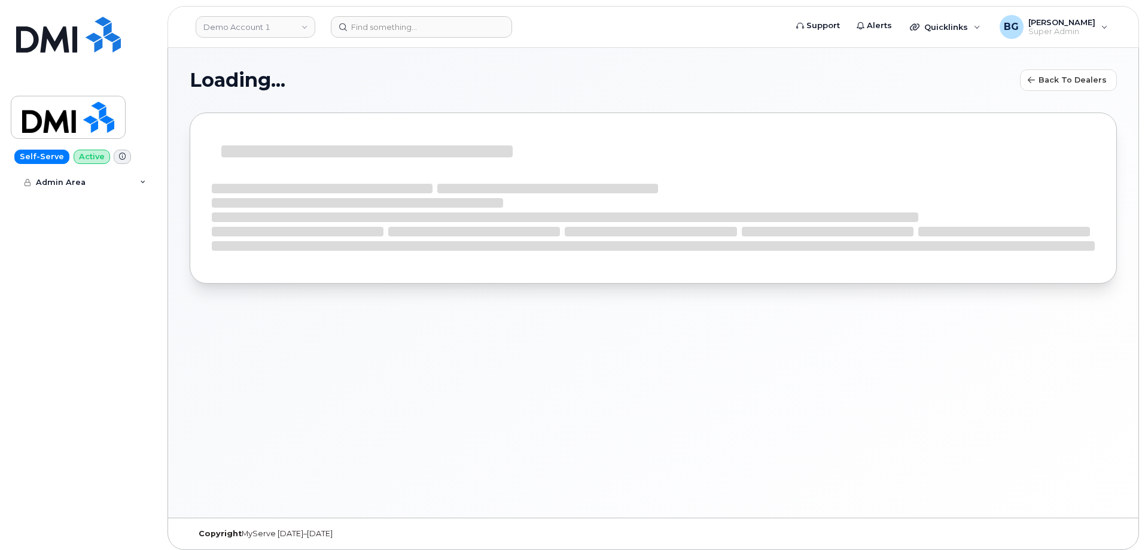
select select "1"
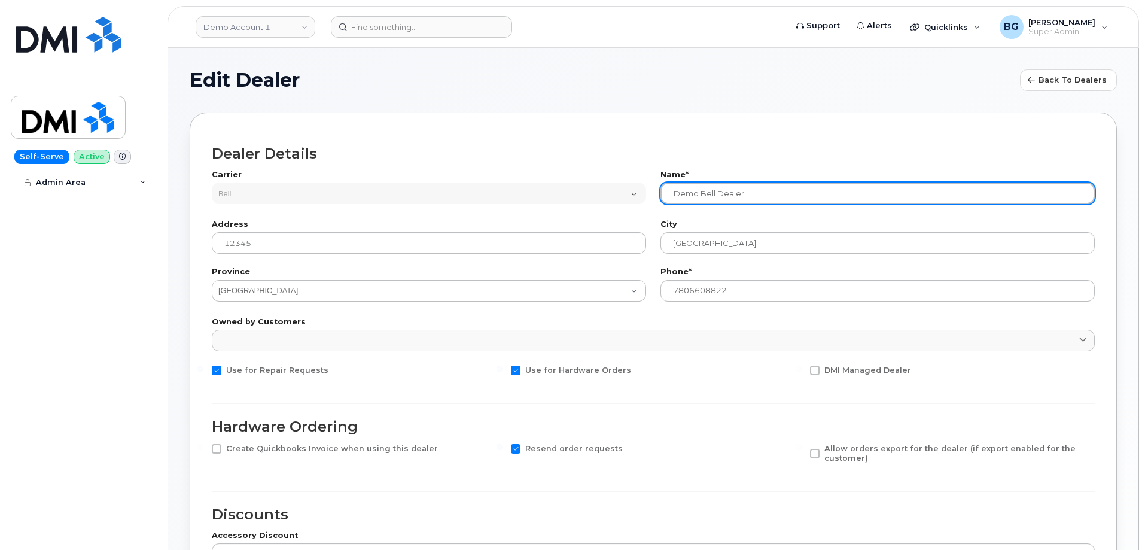
click at [633, 192] on div "Carrier AT&T Wireline Bell Distribution Tbaytel ThinkTel International ABA Answ…" at bounding box center [653, 189] width 897 height 50
click at [750, 193] on input "DMI DEV Bell Dealer" at bounding box center [877, 193] width 434 height 22
type input "DMI DEV Bell"
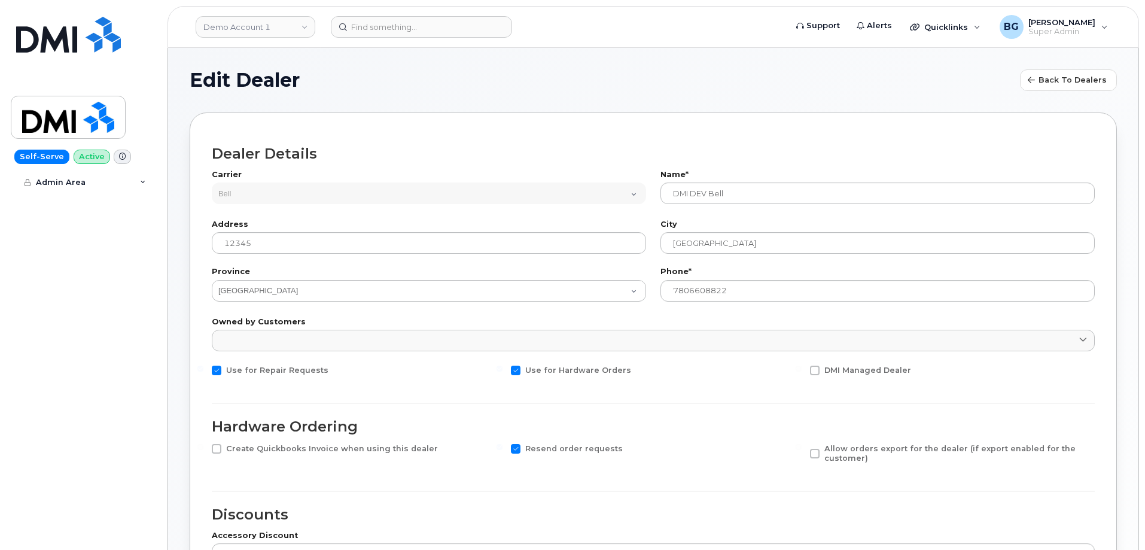
click at [516, 450] on span at bounding box center [516, 449] width 10 height 10
click at [502, 450] on input "Resend order requests" at bounding box center [499, 447] width 6 height 6
checkbox input "false"
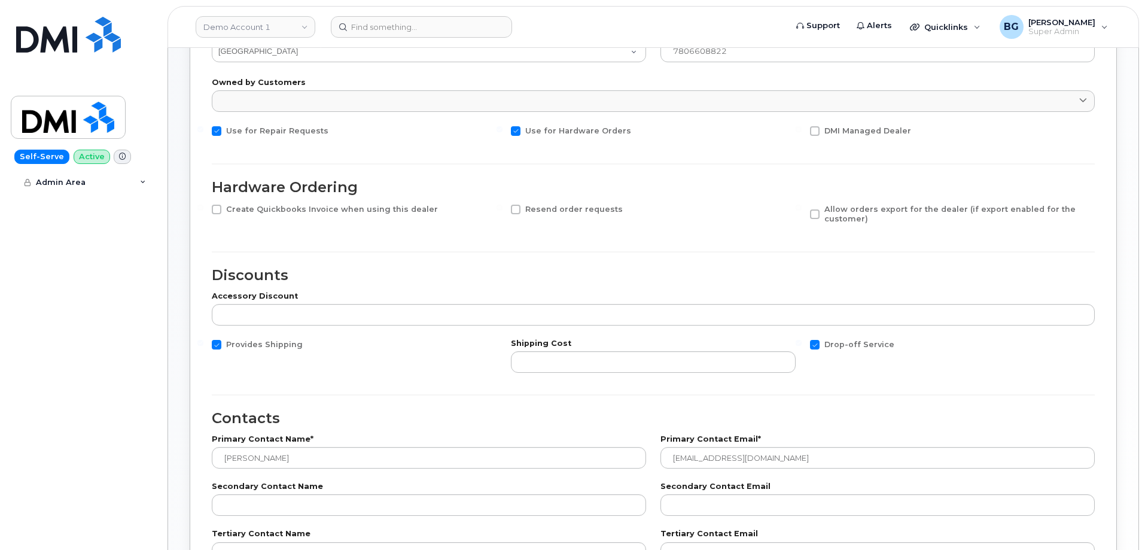
scroll to position [404, 0]
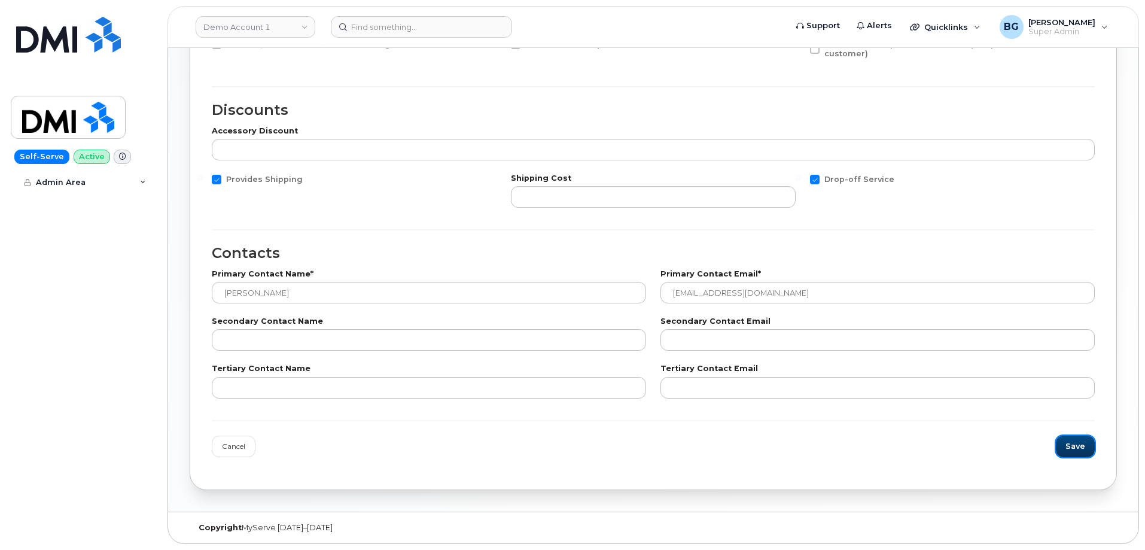
click at [1073, 449] on span "Save" at bounding box center [1075, 445] width 20 height 11
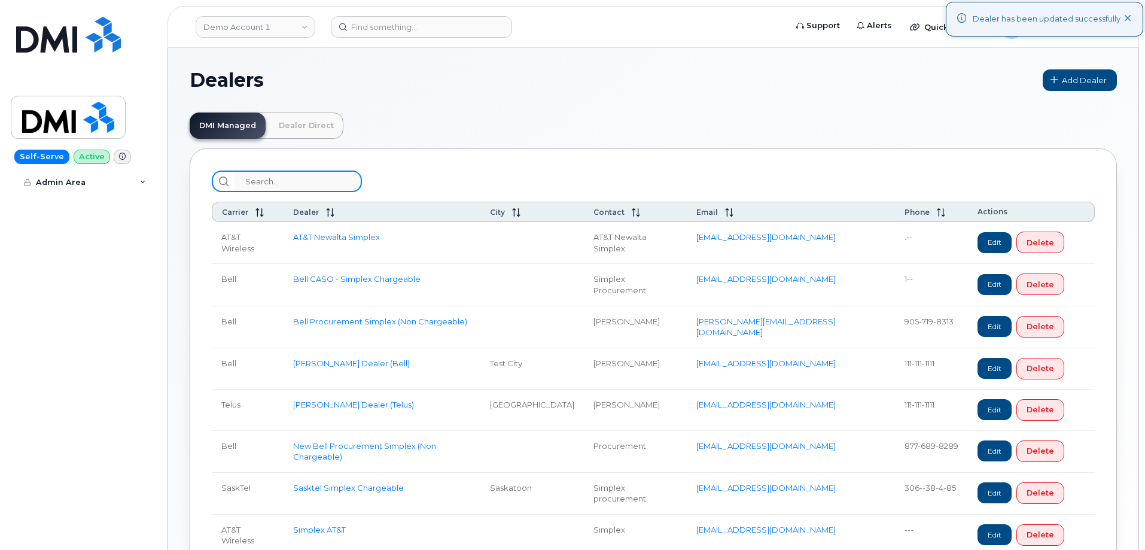
click at [306, 180] on input "search" at bounding box center [297, 181] width 127 height 22
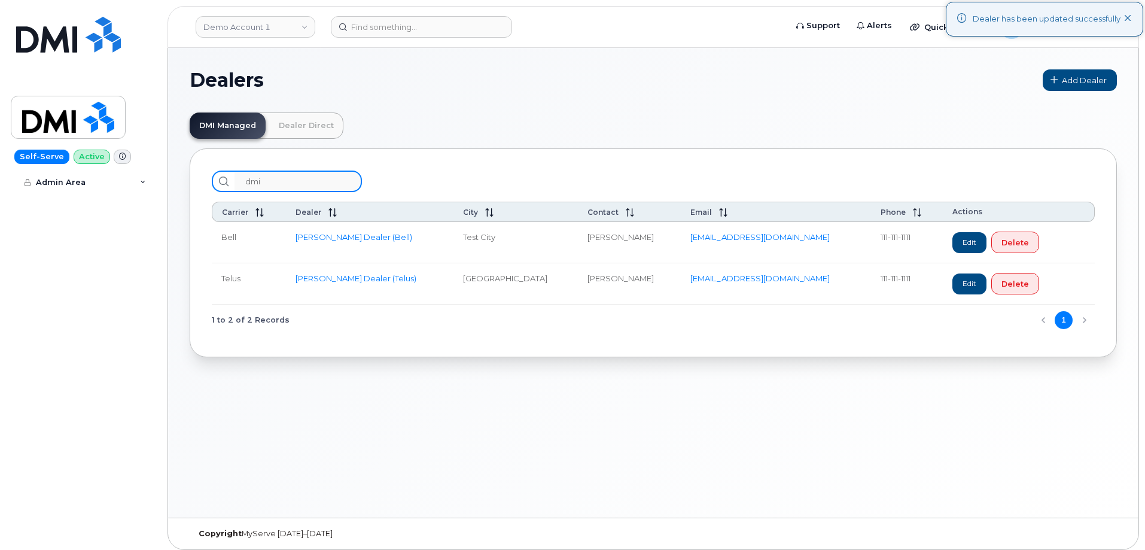
type input "dmi"
click at [304, 121] on link "Dealer Direct" at bounding box center [306, 125] width 74 height 26
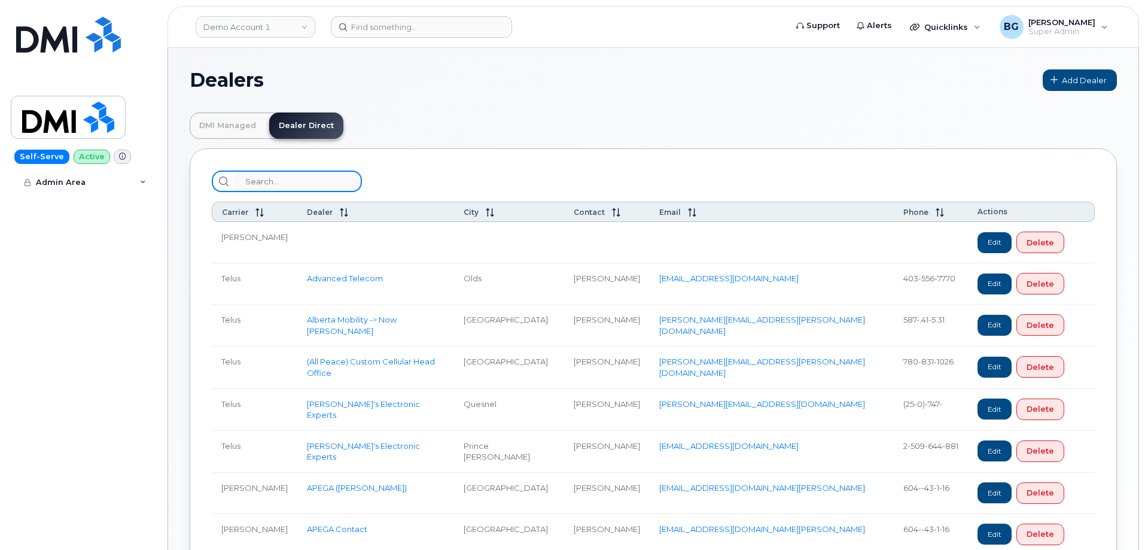
click at [289, 184] on input "search" at bounding box center [297, 181] width 127 height 22
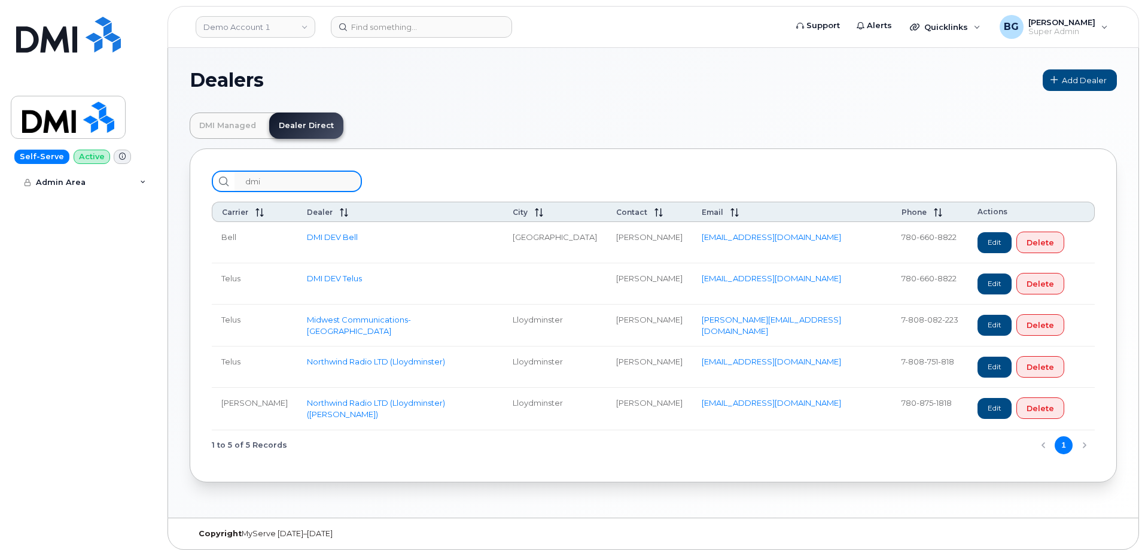
type input "dmi"
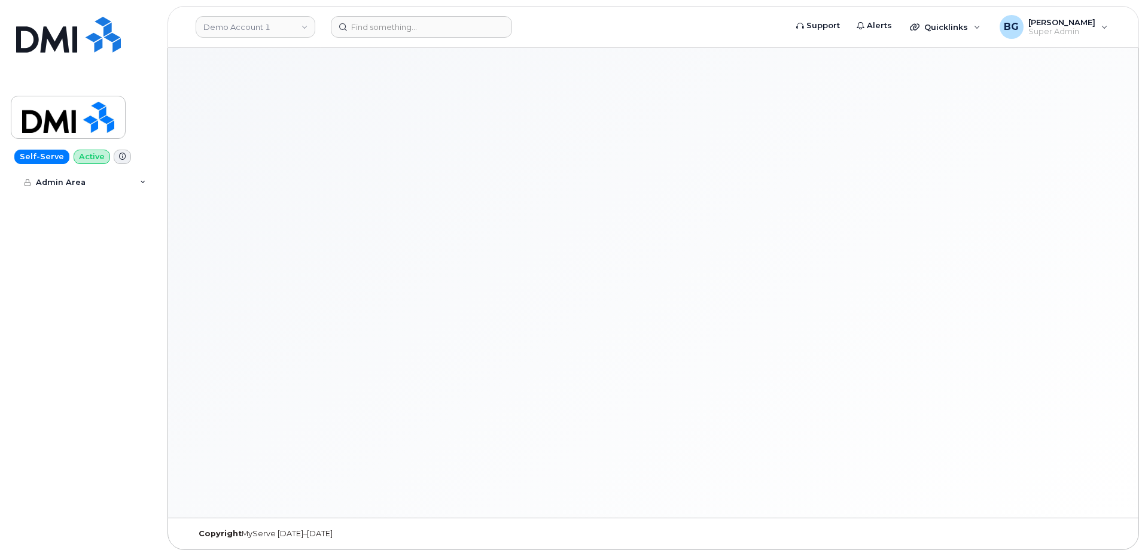
select select
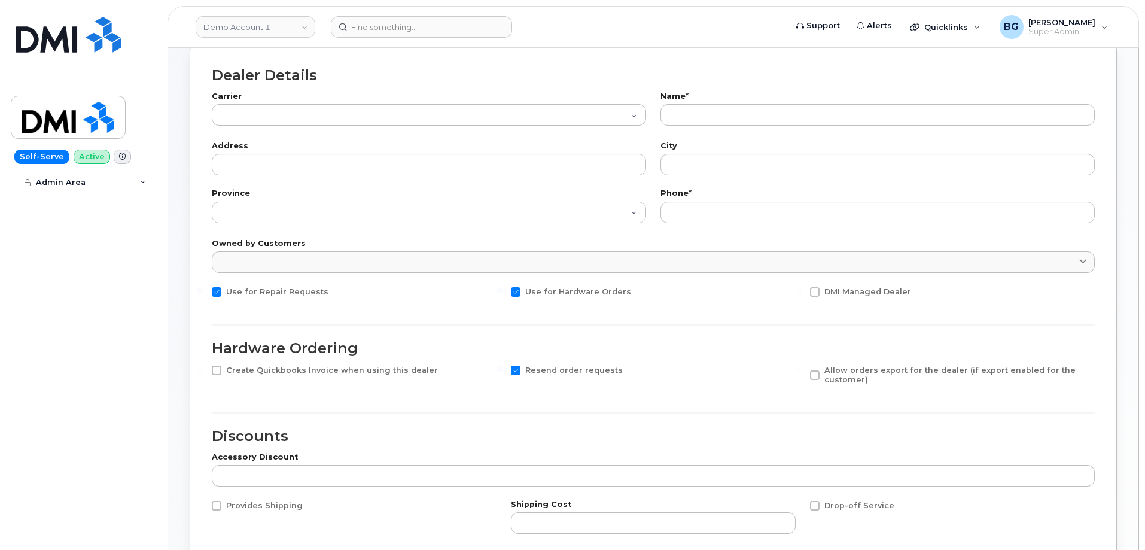
scroll to position [80, 0]
click at [516, 369] on span at bounding box center [516, 369] width 10 height 10
click at [502, 369] on input "Resend order requests" at bounding box center [499, 367] width 6 height 6
checkbox input "false"
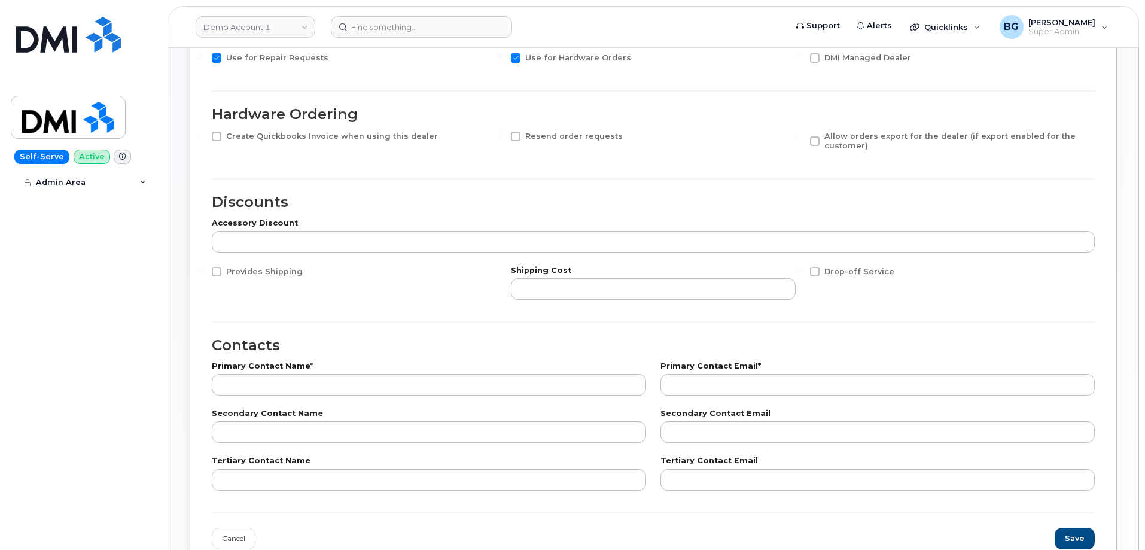
scroll to position [319, 0]
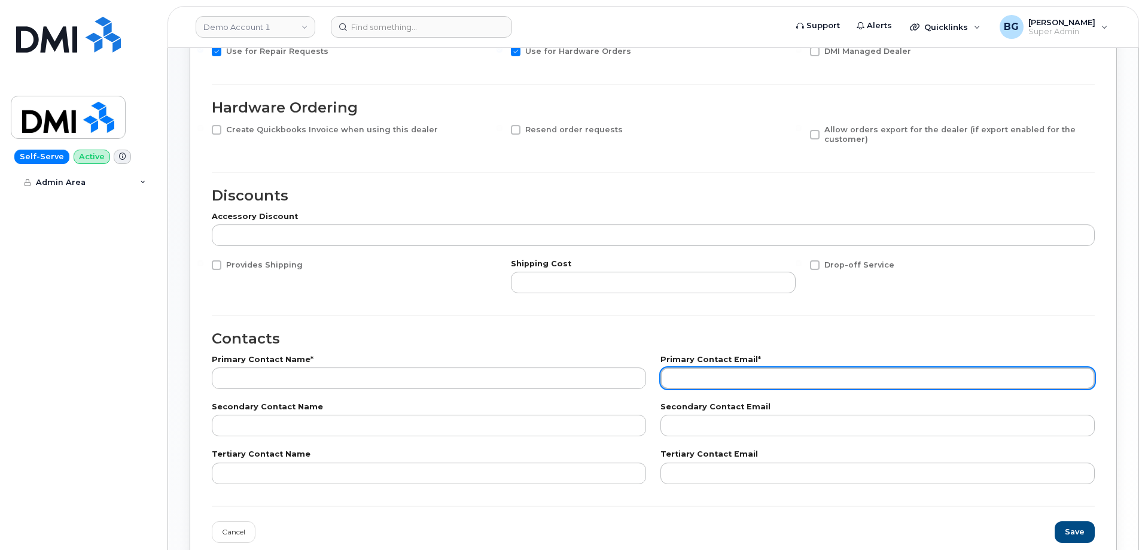
click at [694, 378] on input "email" at bounding box center [877, 378] width 434 height 22
type input "[EMAIL_ADDRESS][DOMAIN_NAME]"
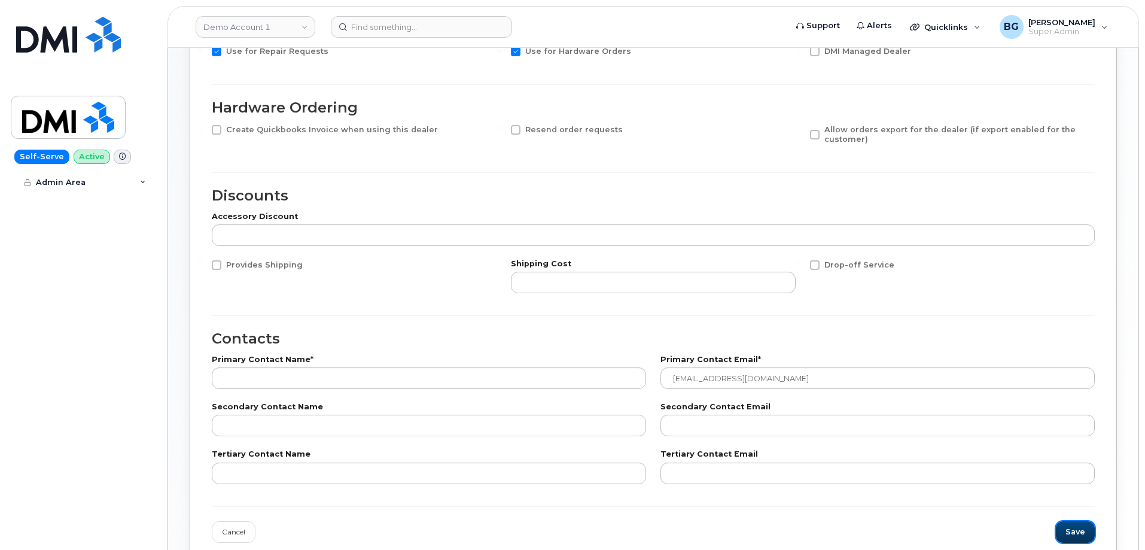
click at [1074, 530] on span "Save" at bounding box center [1075, 531] width 20 height 11
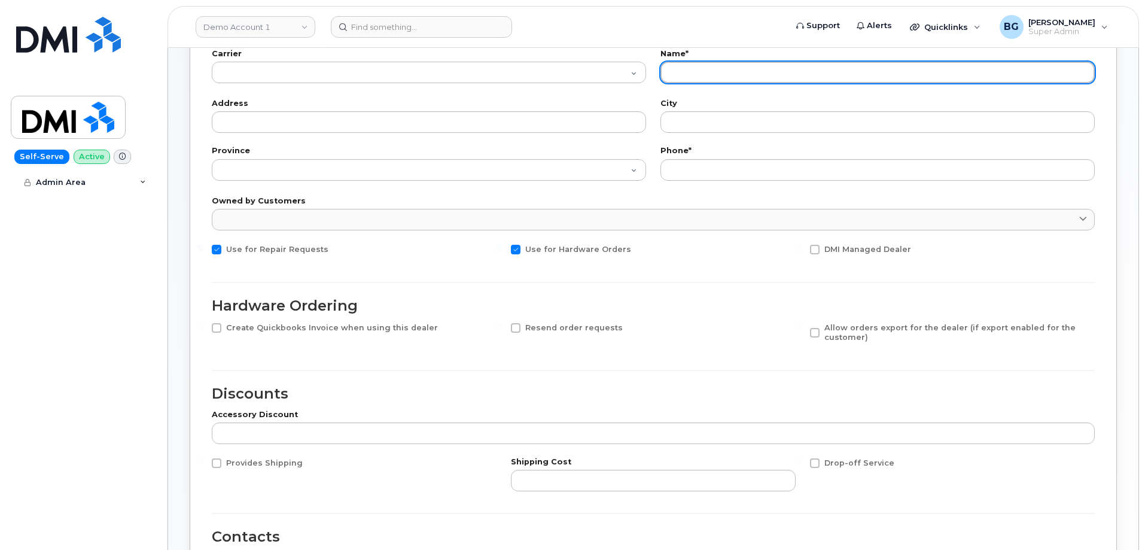
scroll to position [0, 0]
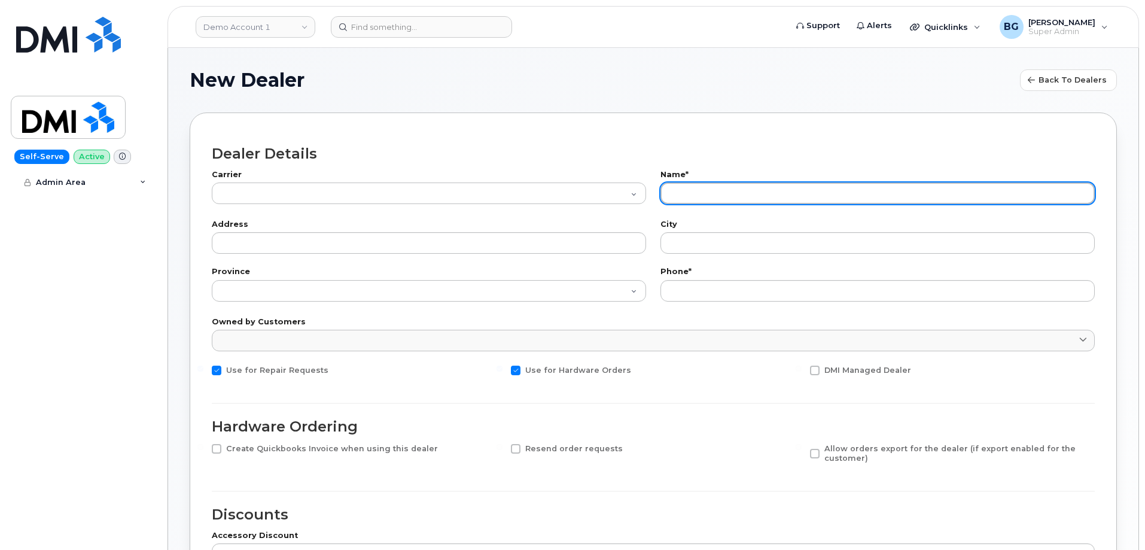
click at [739, 188] on input "text" at bounding box center [877, 193] width 434 height 22
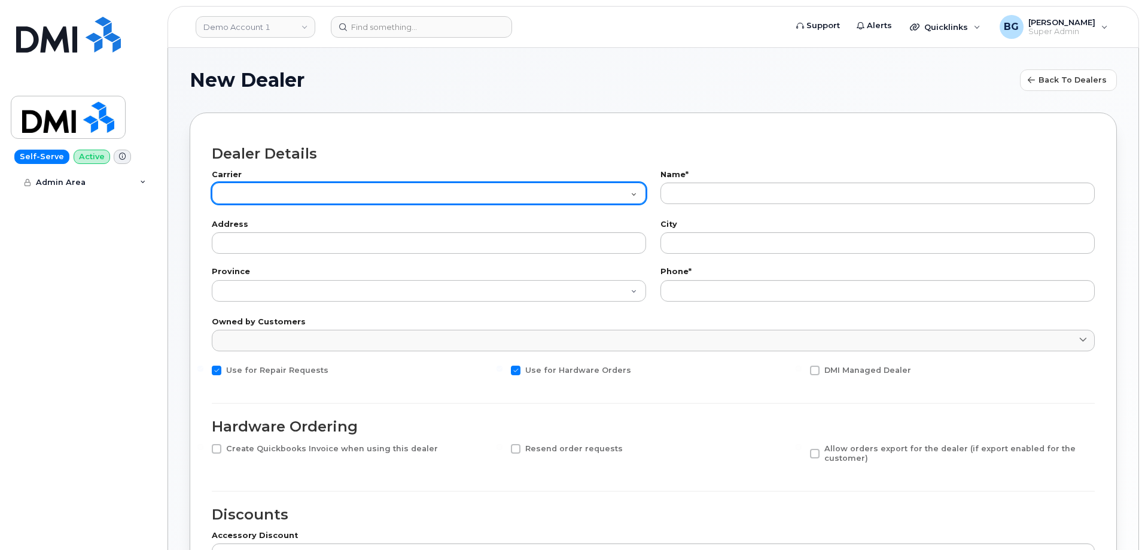
click at [627, 191] on select "AT&T Wireline Bell Distribution Tbaytel ThinkTel International ABA Answering Se…" at bounding box center [429, 193] width 434 height 22
select select "3"
click at [212, 182] on select "AT&T Wireline Bell Distribution Tbaytel ThinkTel International ABA Answering Se…" at bounding box center [429, 193] width 434 height 22
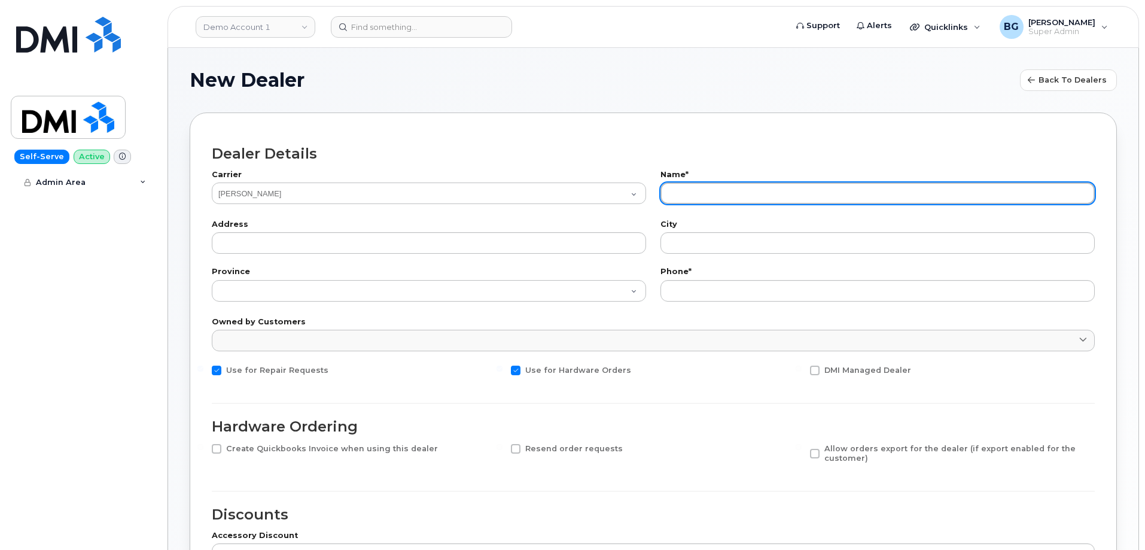
click at [699, 190] on input "text" at bounding box center [877, 193] width 434 height 22
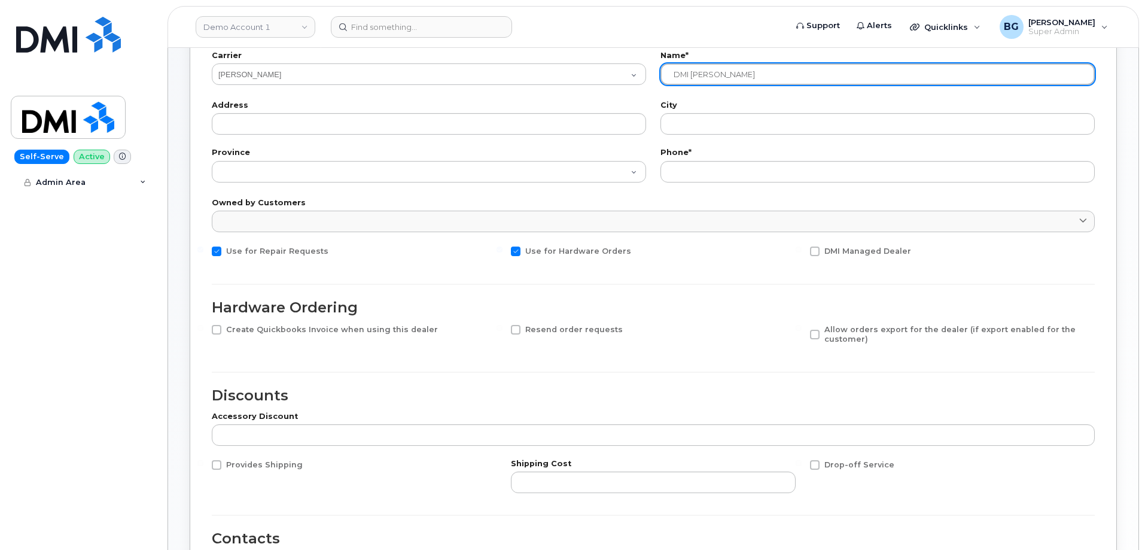
scroll to position [120, 0]
type input "DMI [PERSON_NAME]"
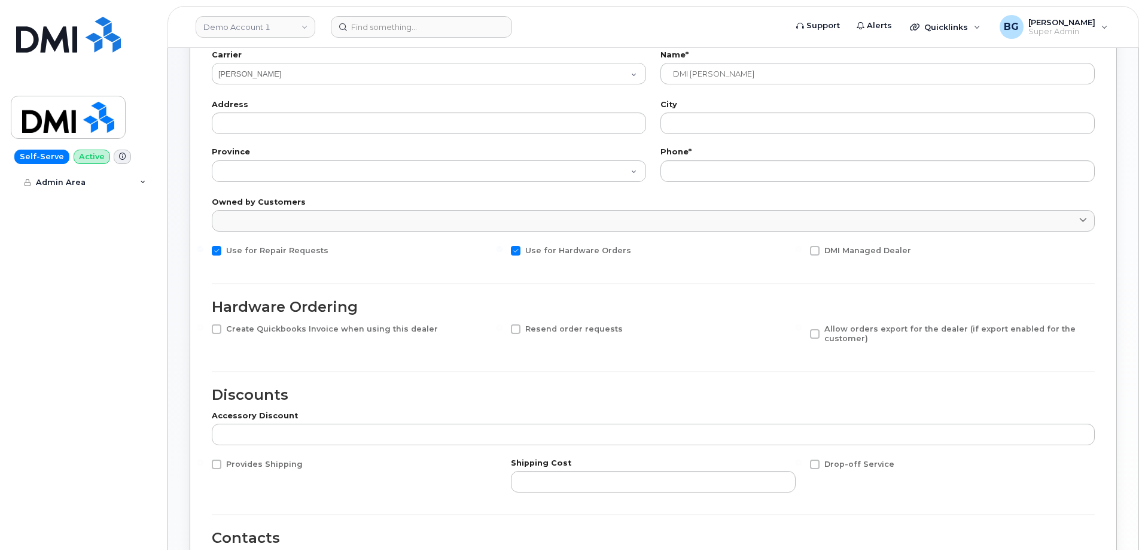
click at [217, 255] on span at bounding box center [217, 251] width 10 height 10
click at [203, 252] on input "Use for Repair Requests" at bounding box center [200, 249] width 6 height 6
checkbox input "false"
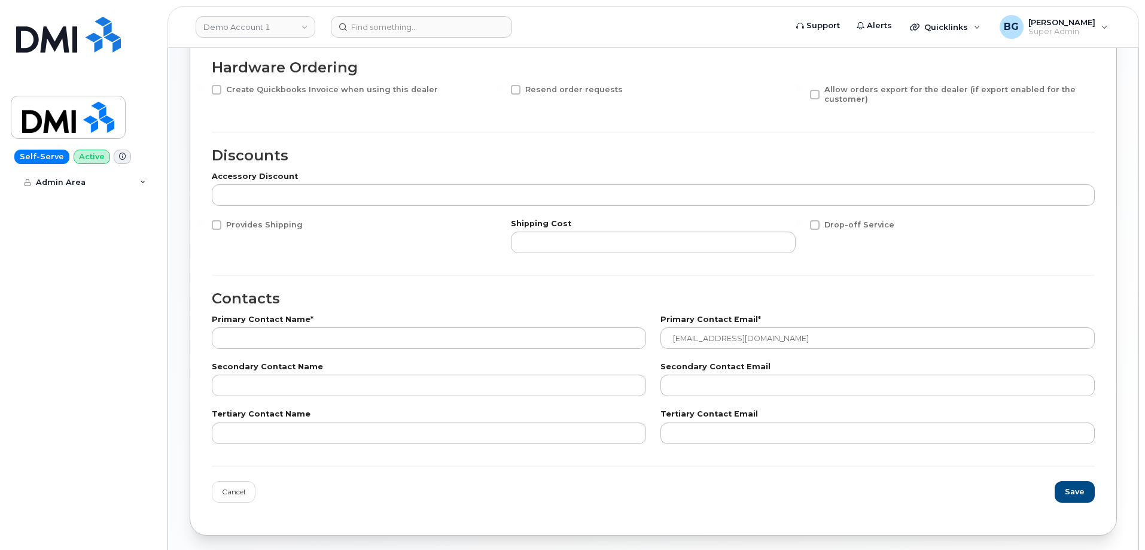
scroll to position [404, 0]
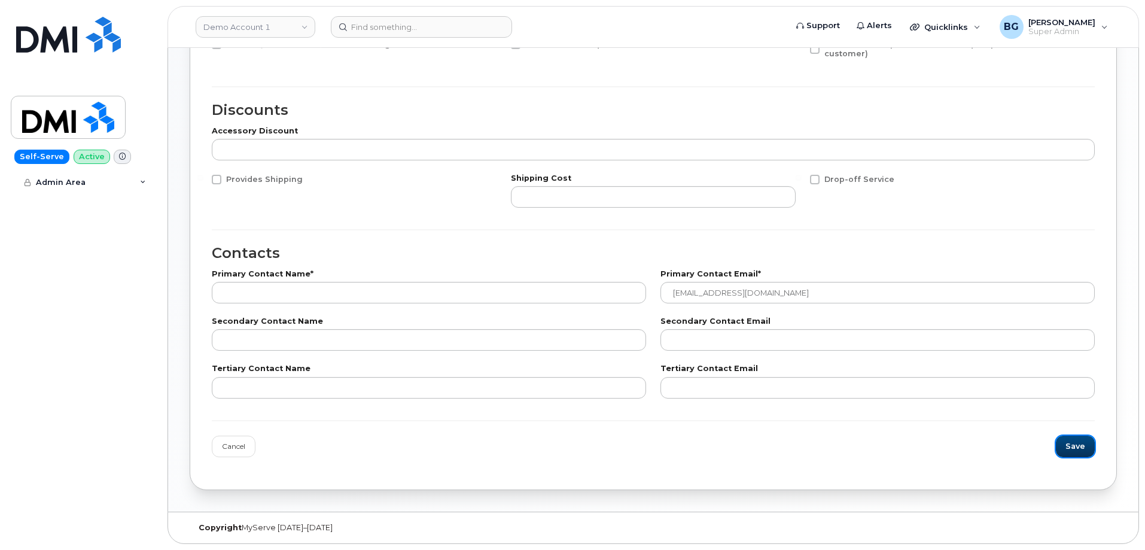
click at [1071, 447] on span "Save" at bounding box center [1075, 445] width 20 height 11
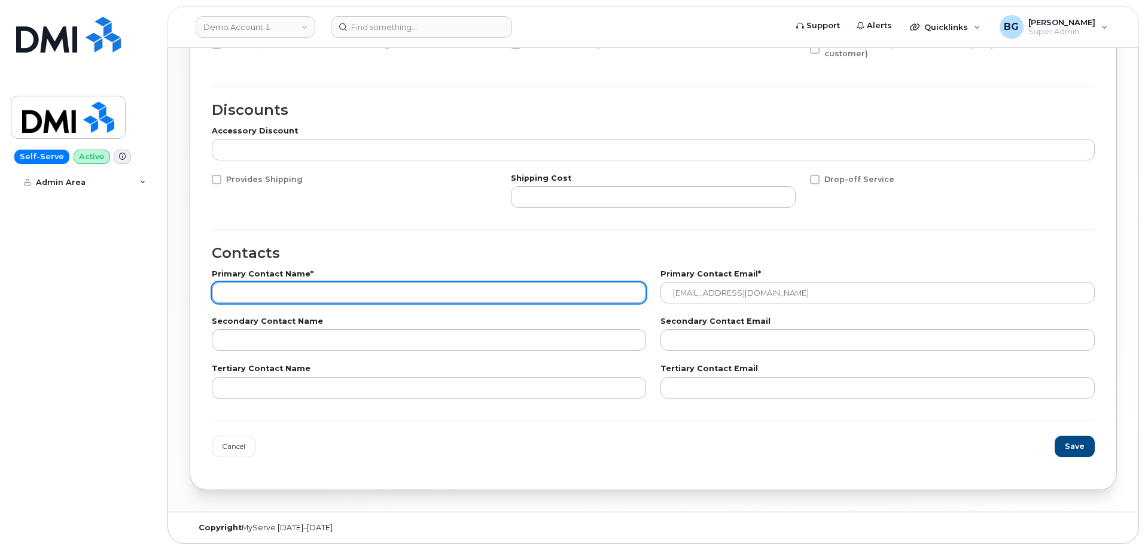
click at [282, 298] on input "text" at bounding box center [429, 293] width 434 height 22
type input "dmi dev"
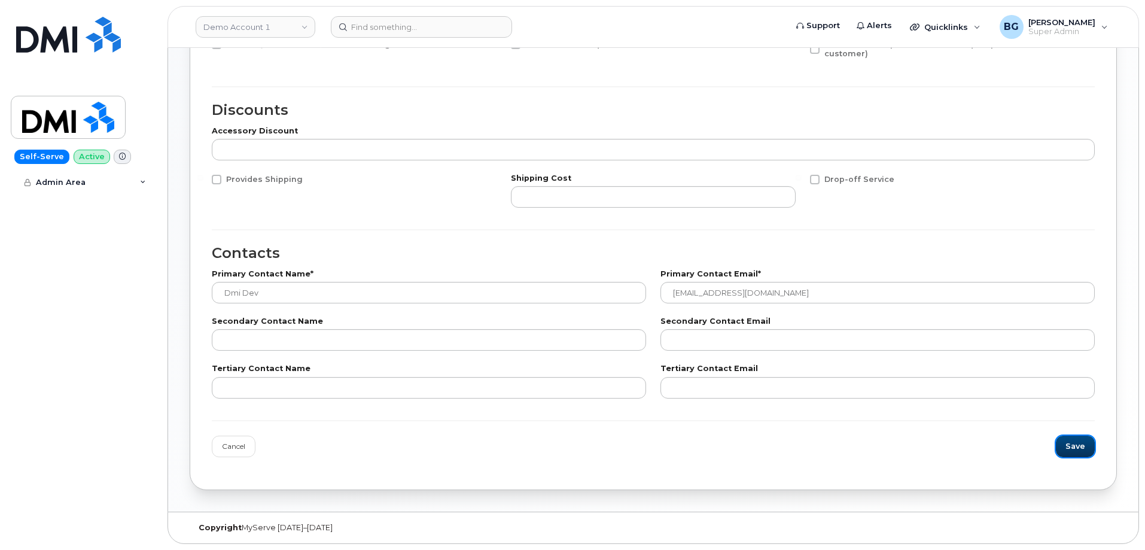
click at [1078, 442] on span "Save" at bounding box center [1075, 445] width 20 height 11
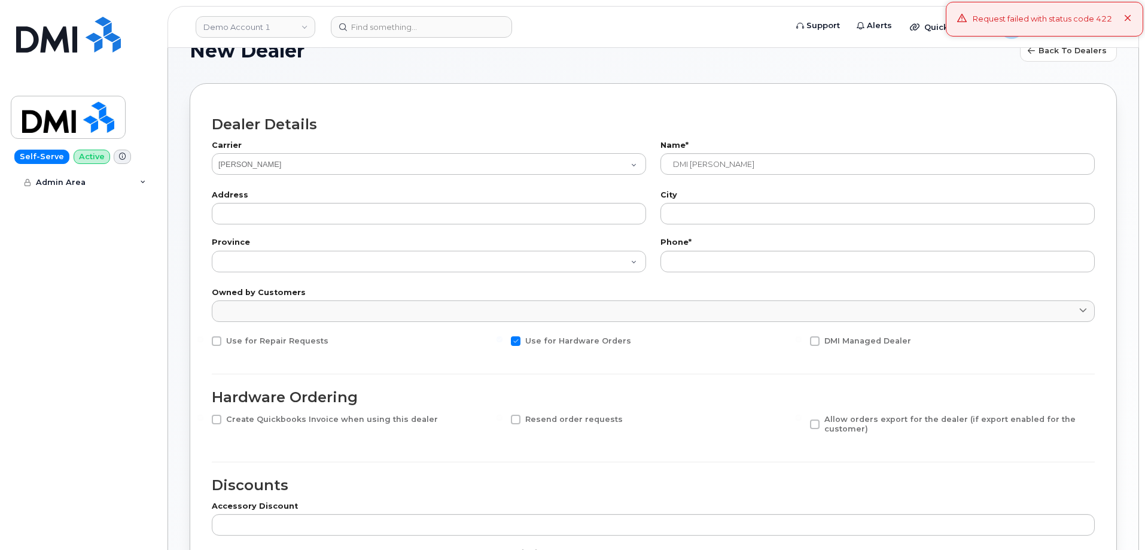
scroll to position [0, 0]
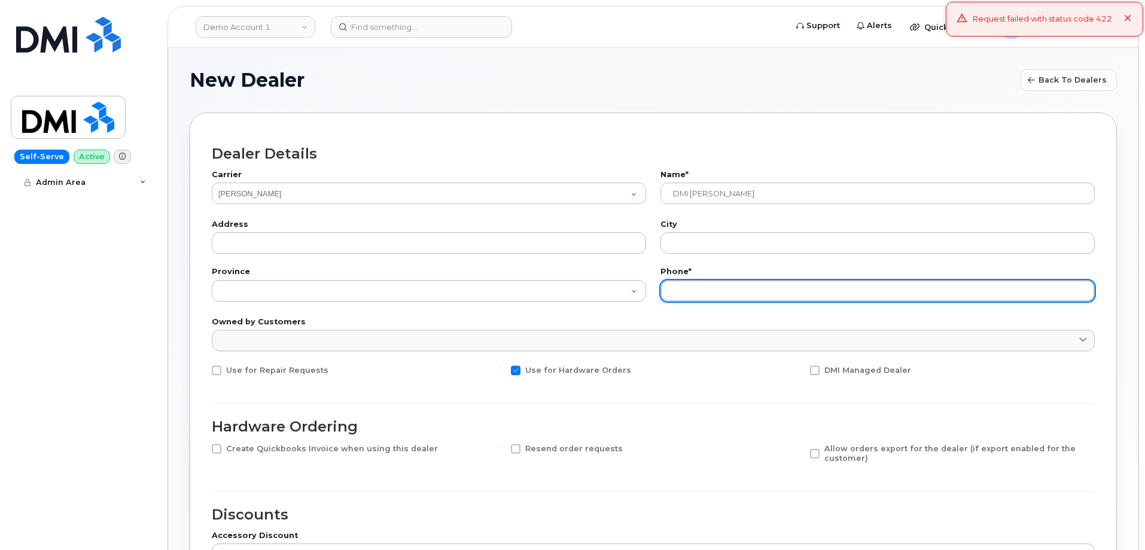
click at [775, 281] on input "text" at bounding box center [877, 291] width 434 height 22
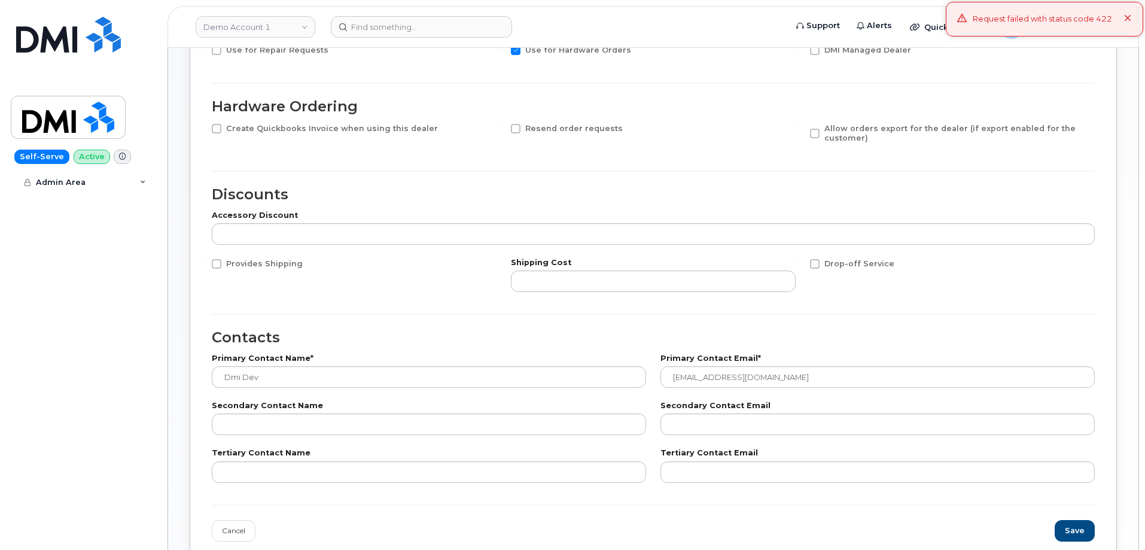
scroll to position [404, 0]
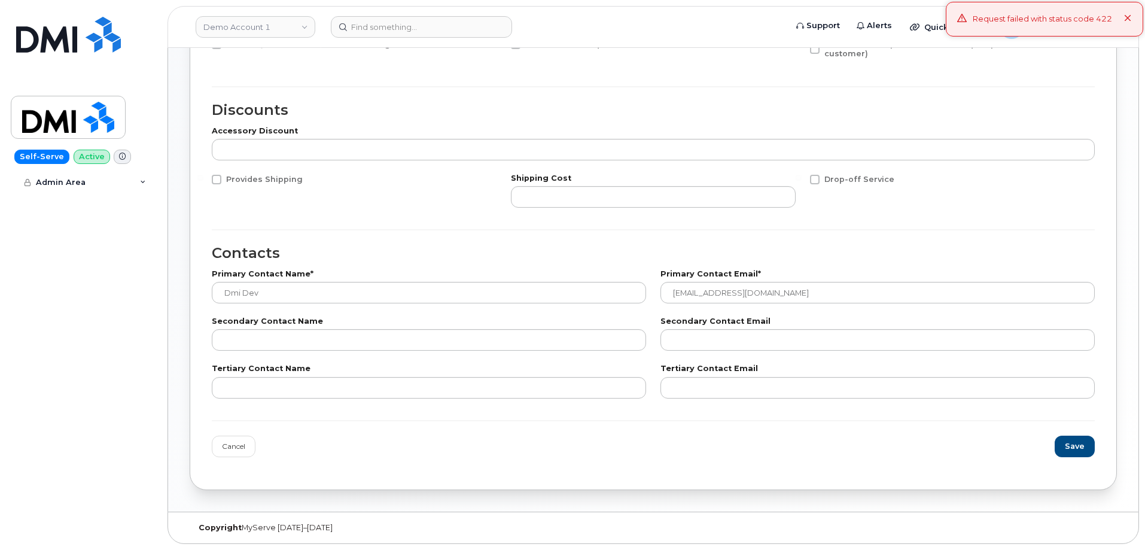
type input "1"
click at [1095, 443] on div "Dealer Details Carrier AT&T Wireline Bell Distribution Tbaytel ThinkTel Interna…" at bounding box center [653, 99] width 927 height 782
click at [1067, 446] on span "Save" at bounding box center [1075, 445] width 20 height 11
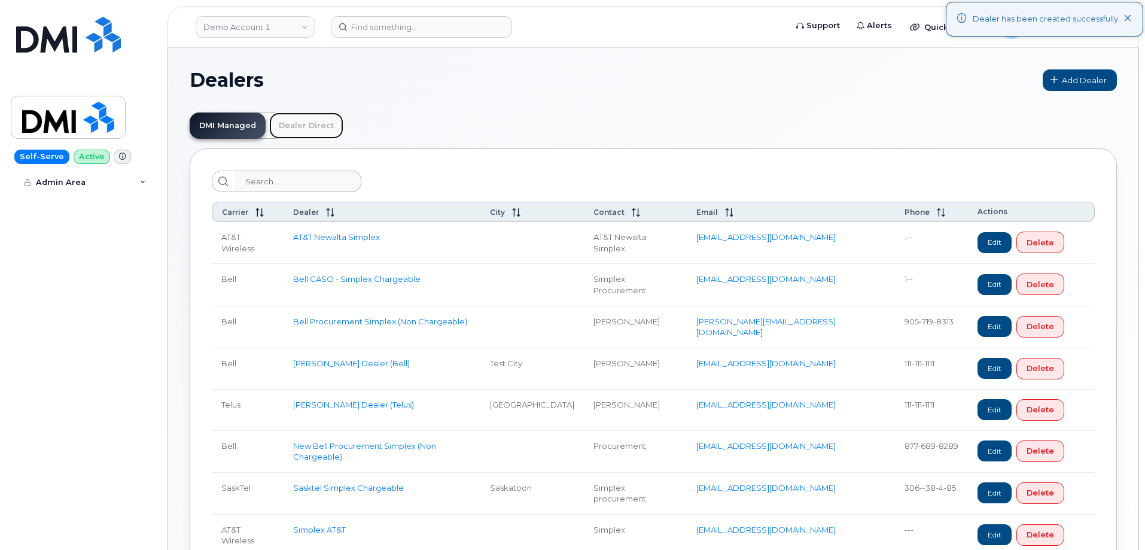
click at [300, 127] on link "Dealer Direct" at bounding box center [306, 125] width 74 height 26
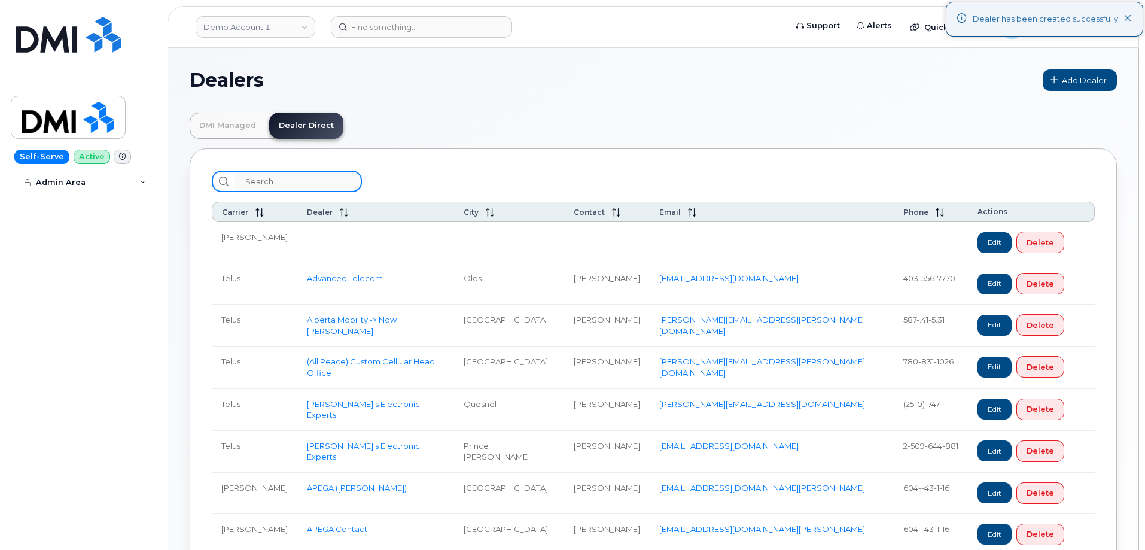
click at [309, 176] on input "search" at bounding box center [297, 181] width 127 height 22
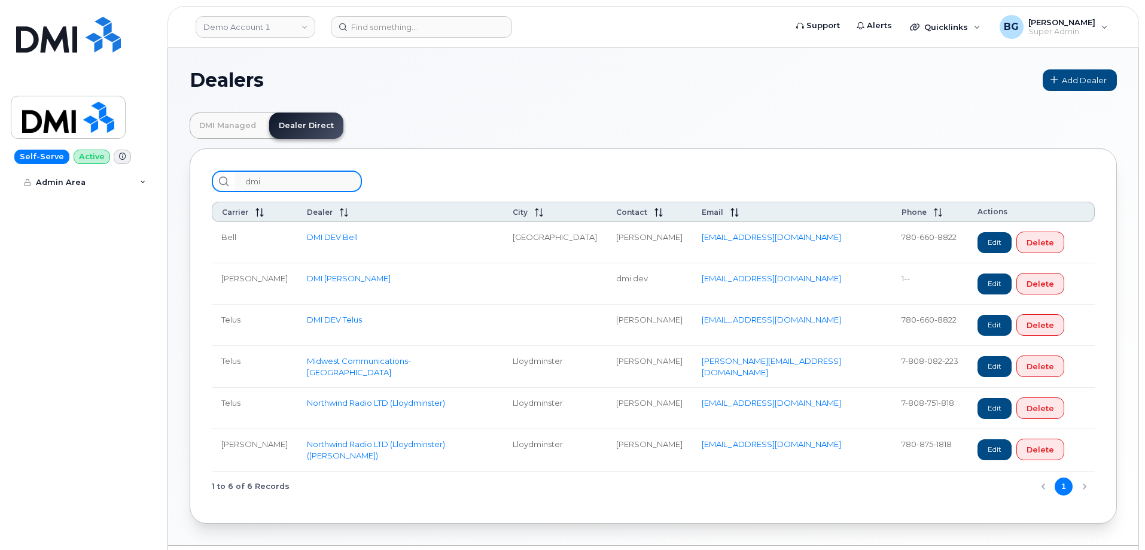
type input "dmi"
